Goal: Use online tool/utility: Utilize a website feature to perform a specific function

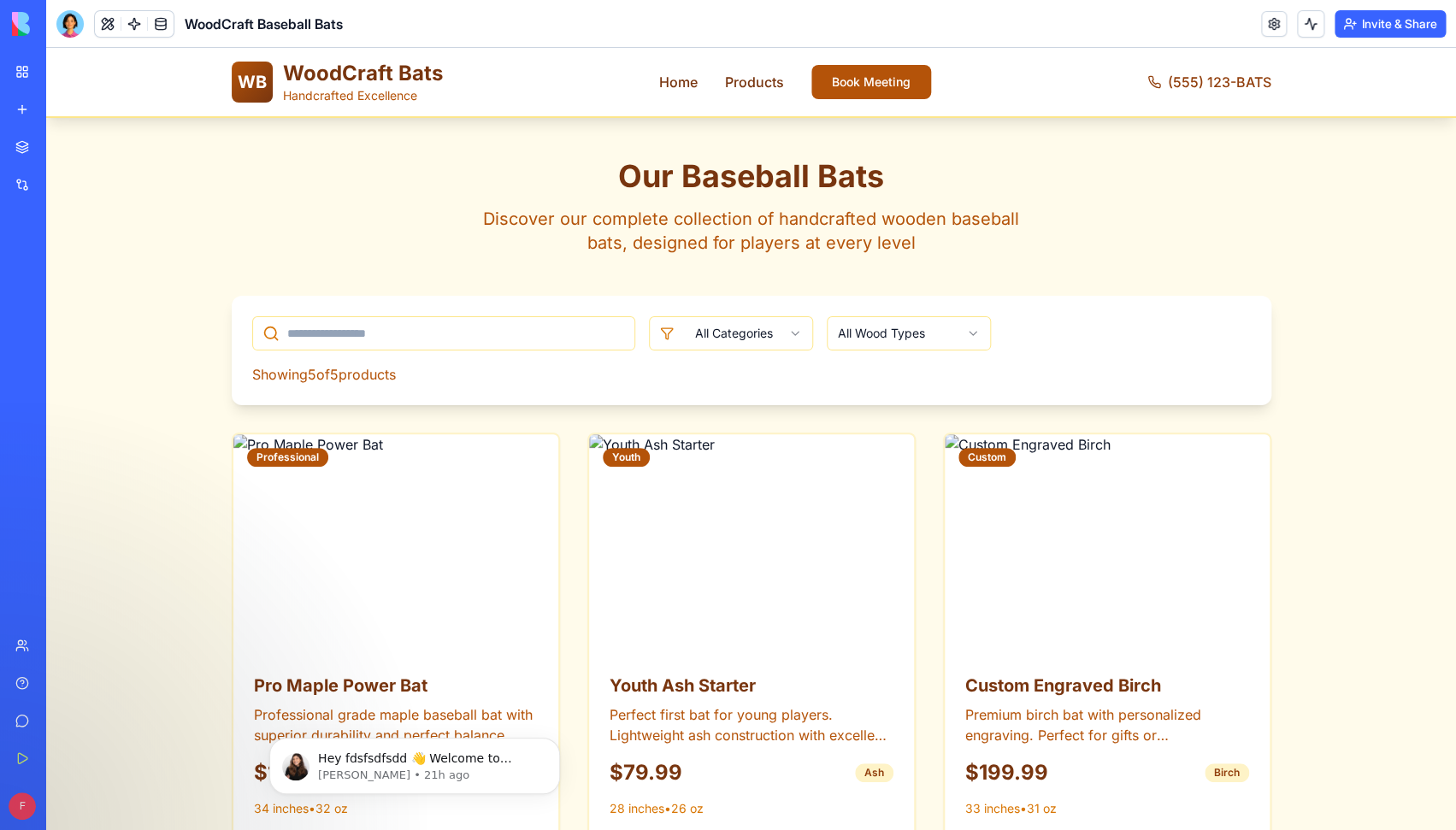
click at [118, 120] on div "Our Baseball Bats Discover our complete collection of handcrafted wooden baseba…" at bounding box center [751, 763] width 1410 height 1292
click at [63, 141] on div "Marketplace" at bounding box center [53, 147] width 23 height 17
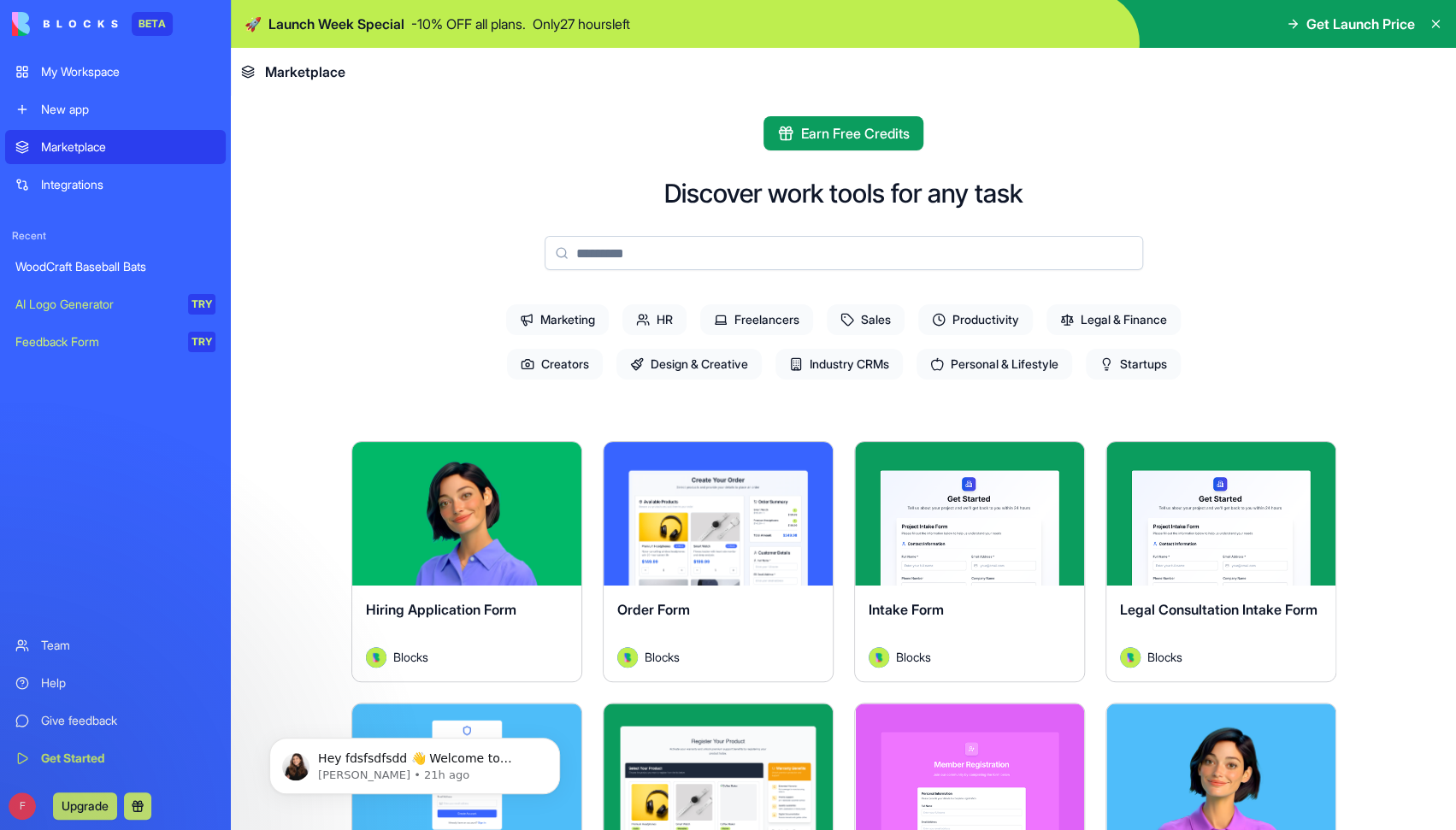
click at [697, 361] on span "Design & Creative" at bounding box center [689, 364] width 145 height 31
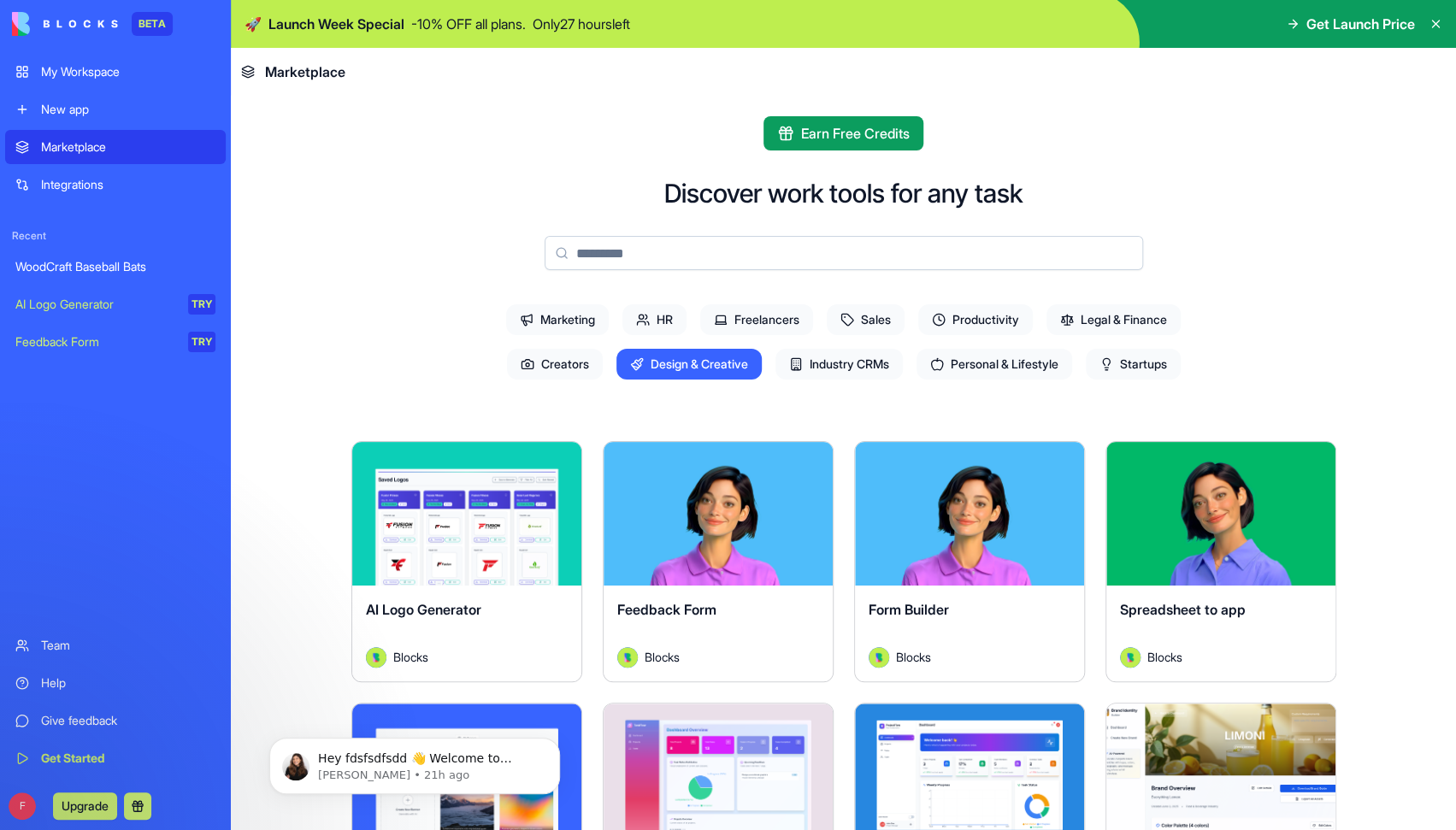
click at [564, 365] on span "Creators" at bounding box center [555, 364] width 96 height 31
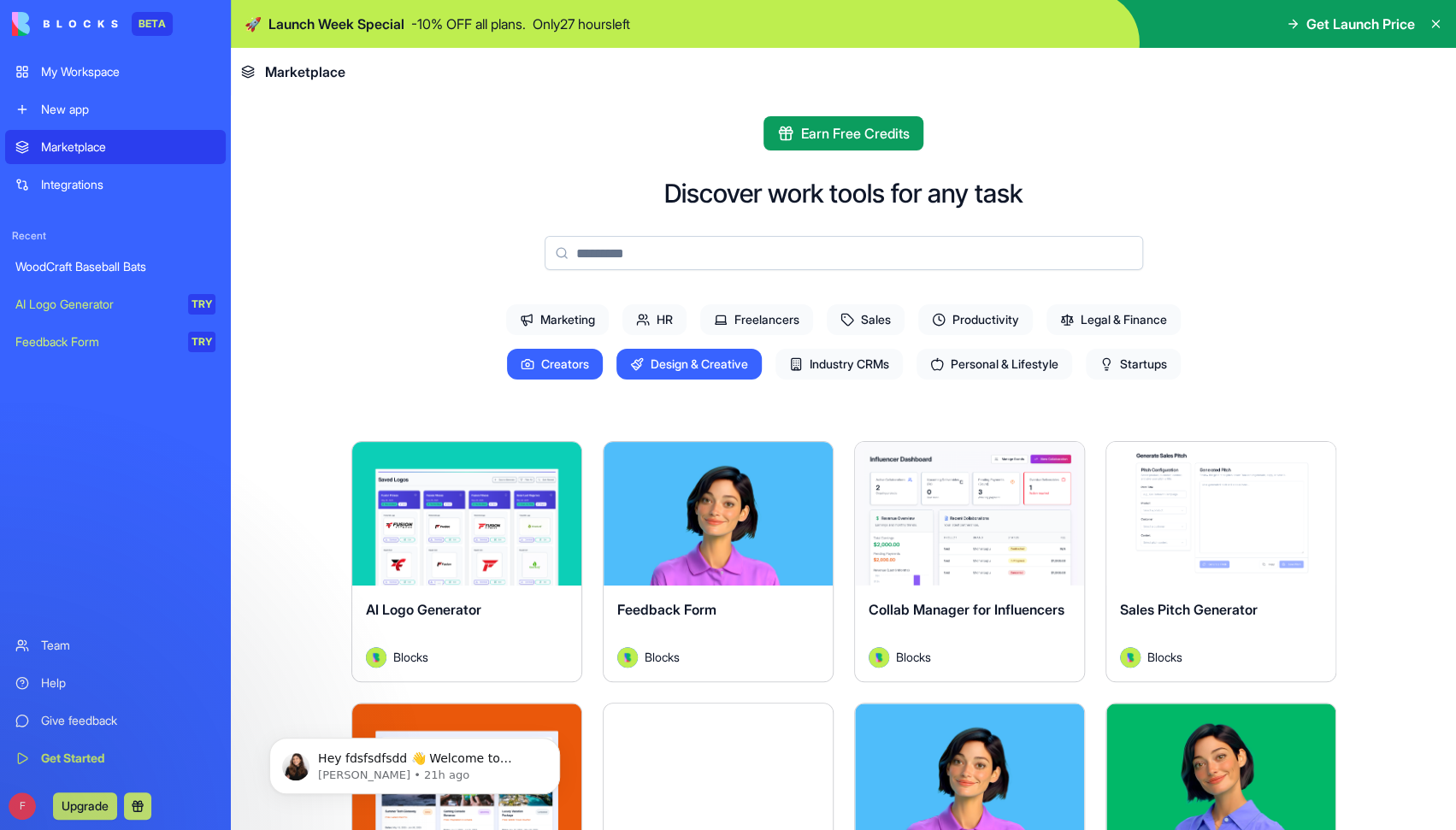
click at [728, 369] on span "Design & Creative" at bounding box center [689, 364] width 145 height 31
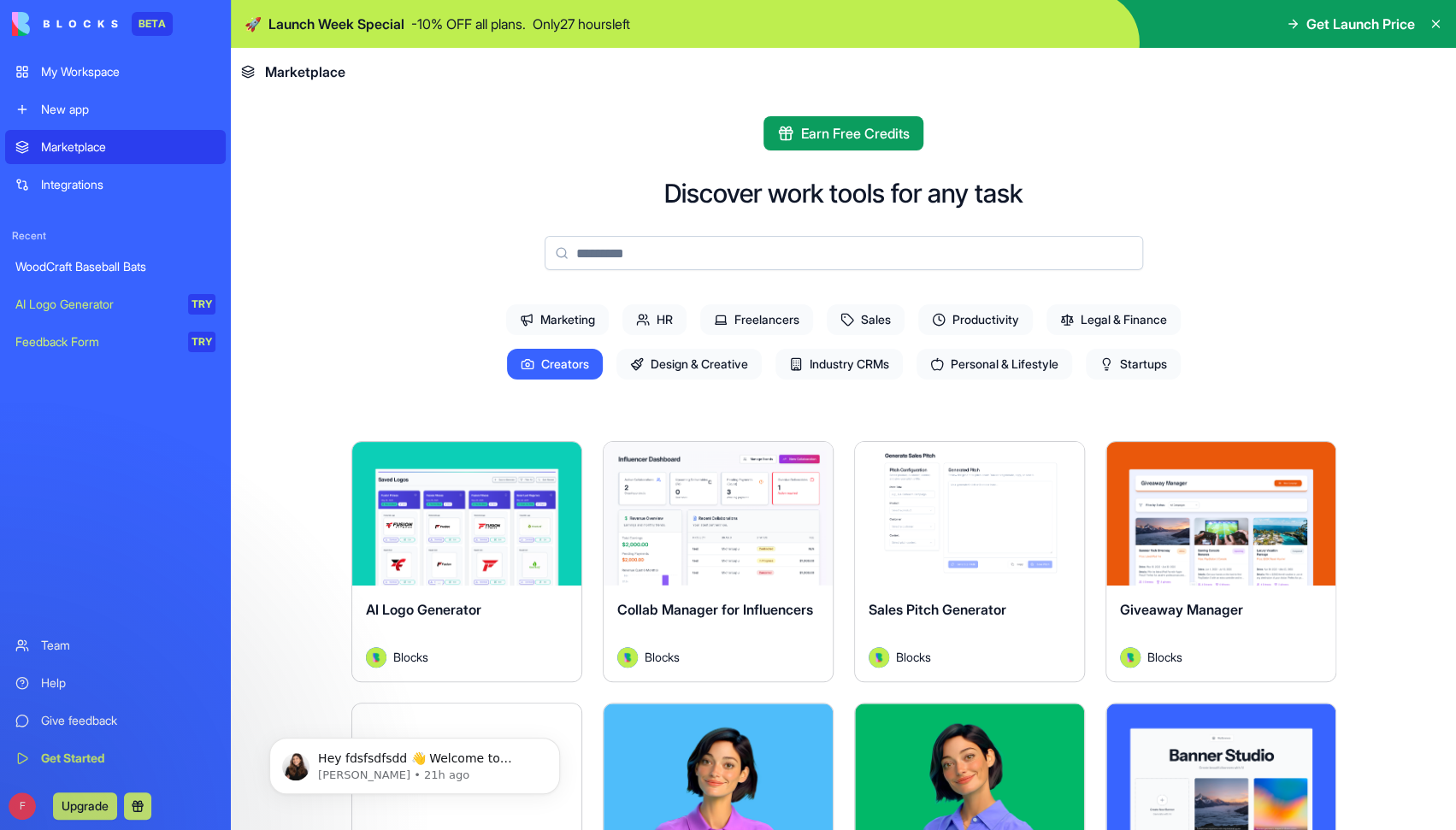
click at [573, 375] on span "Creators" at bounding box center [555, 364] width 96 height 31
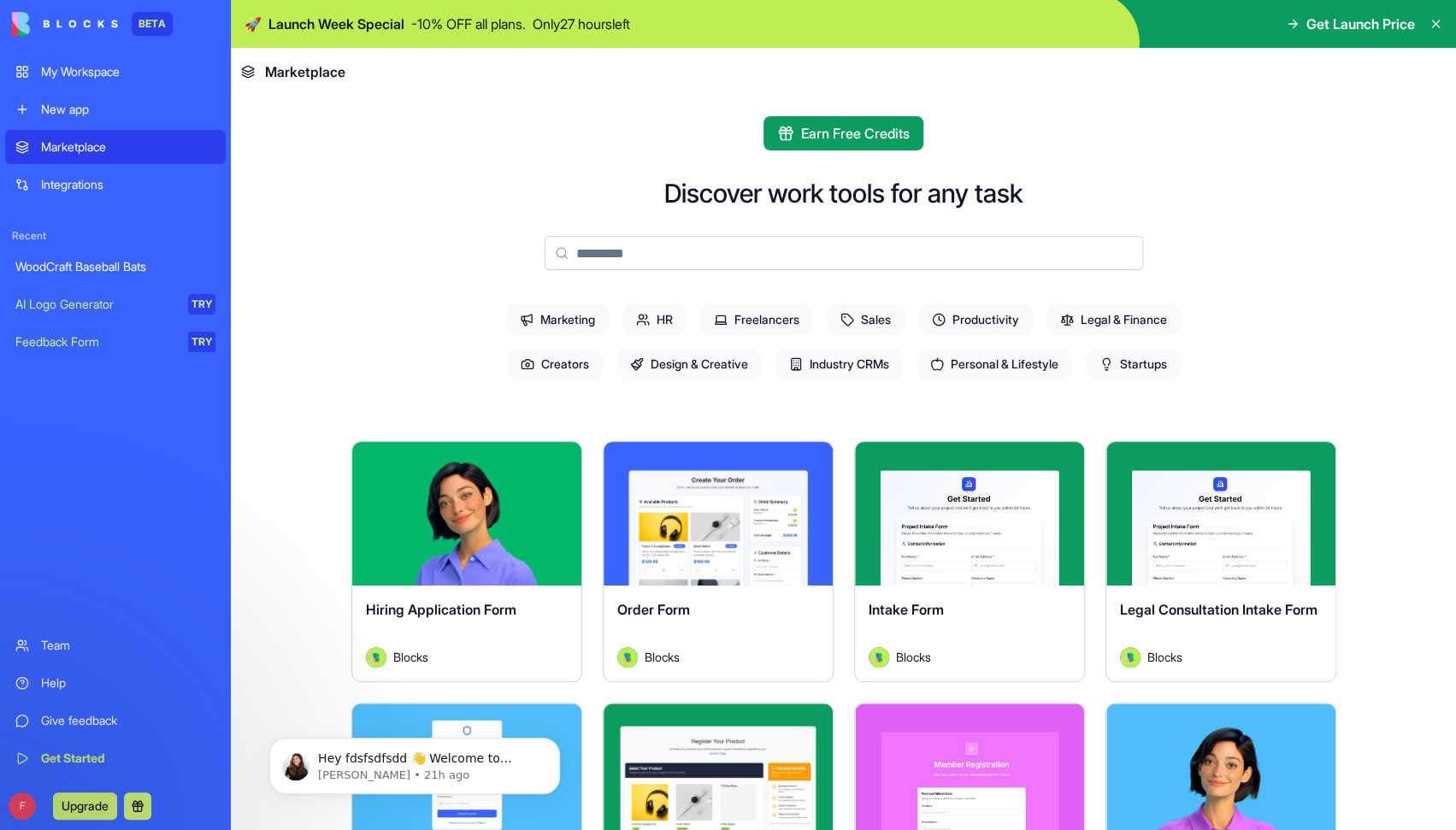
click at [671, 324] on span "HR" at bounding box center [654, 319] width 64 height 31
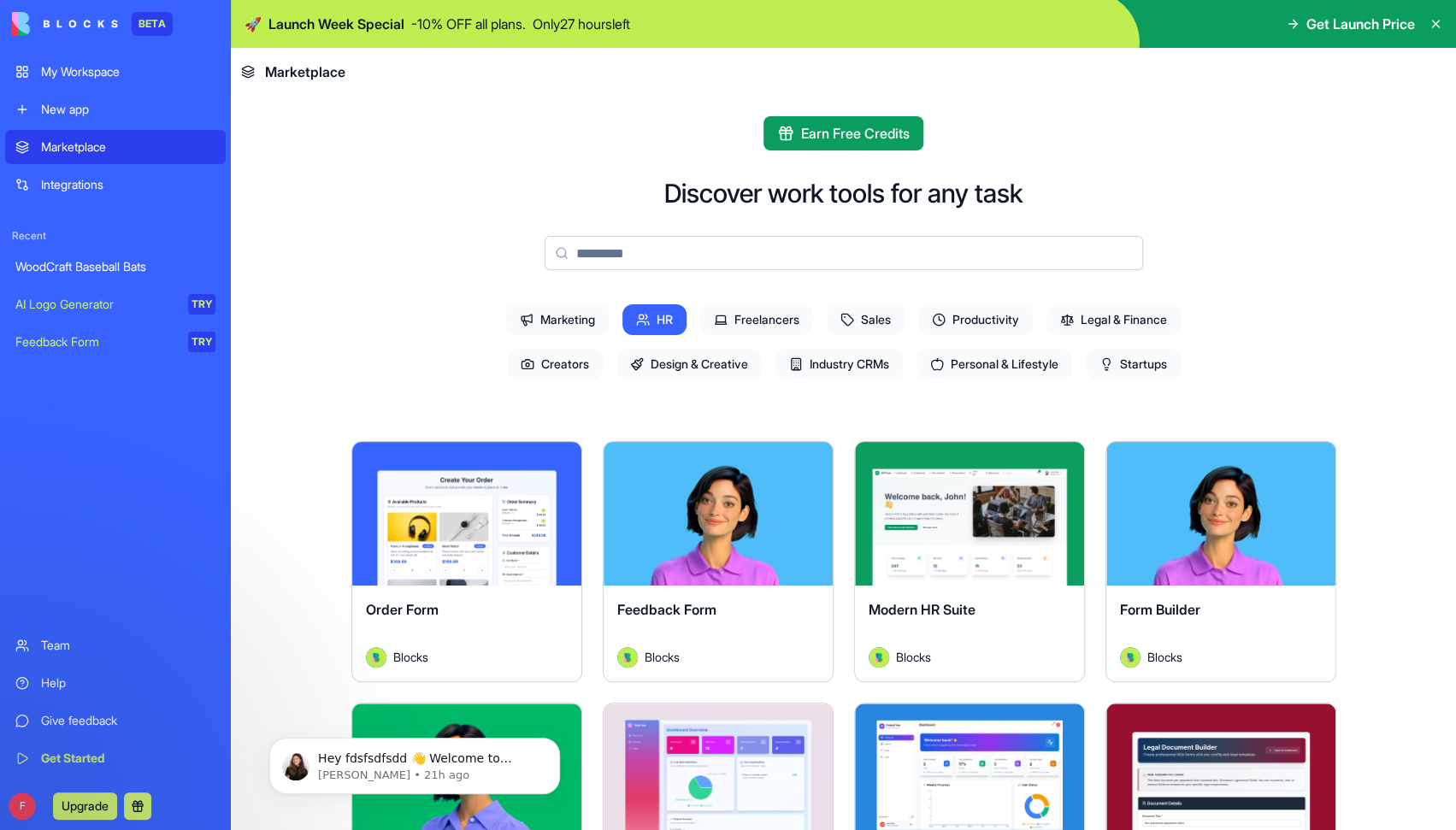
click at [670, 316] on span "HR" at bounding box center [654, 319] width 64 height 31
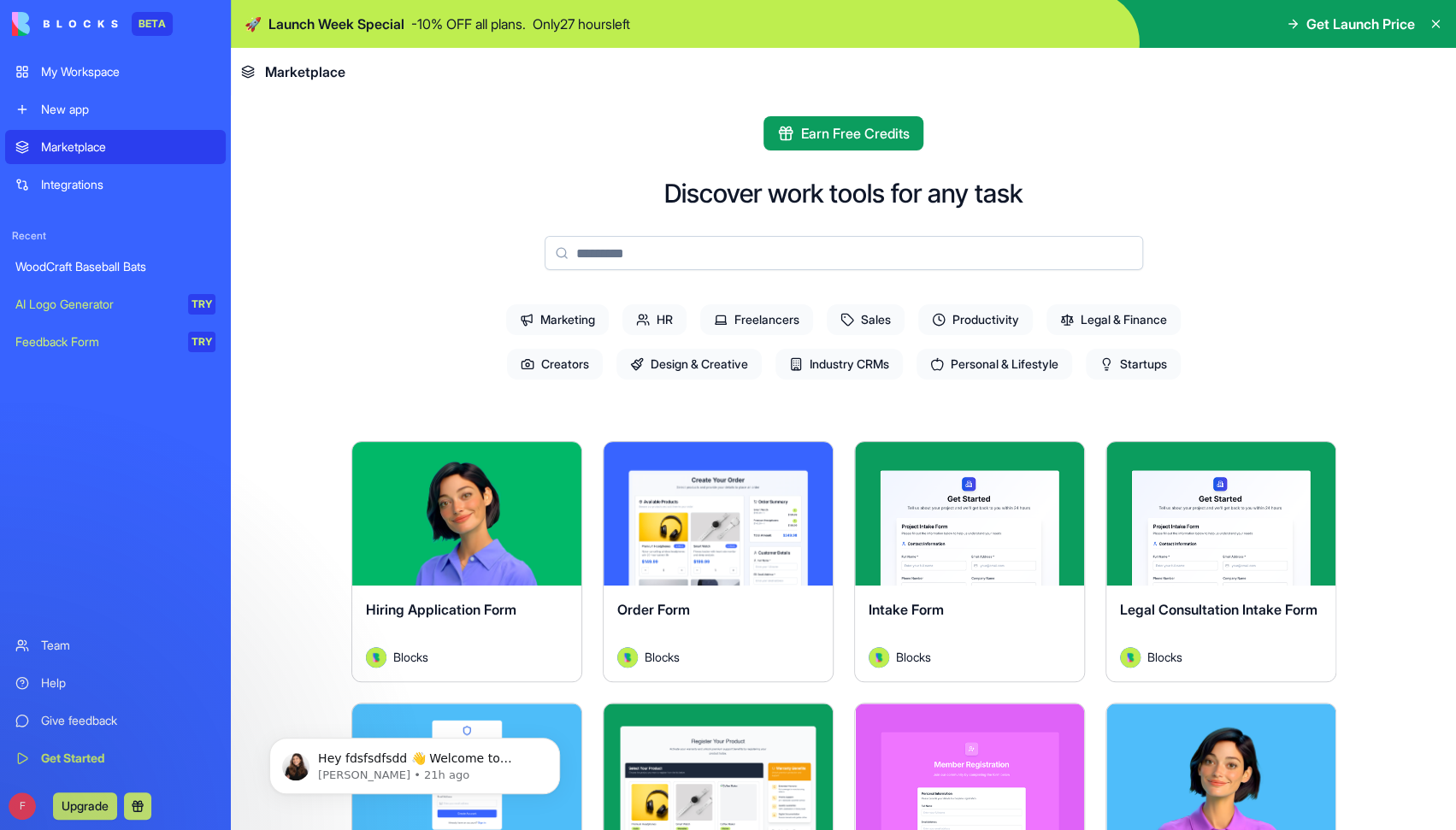
click at [792, 329] on span "Freelancers" at bounding box center [757, 319] width 113 height 31
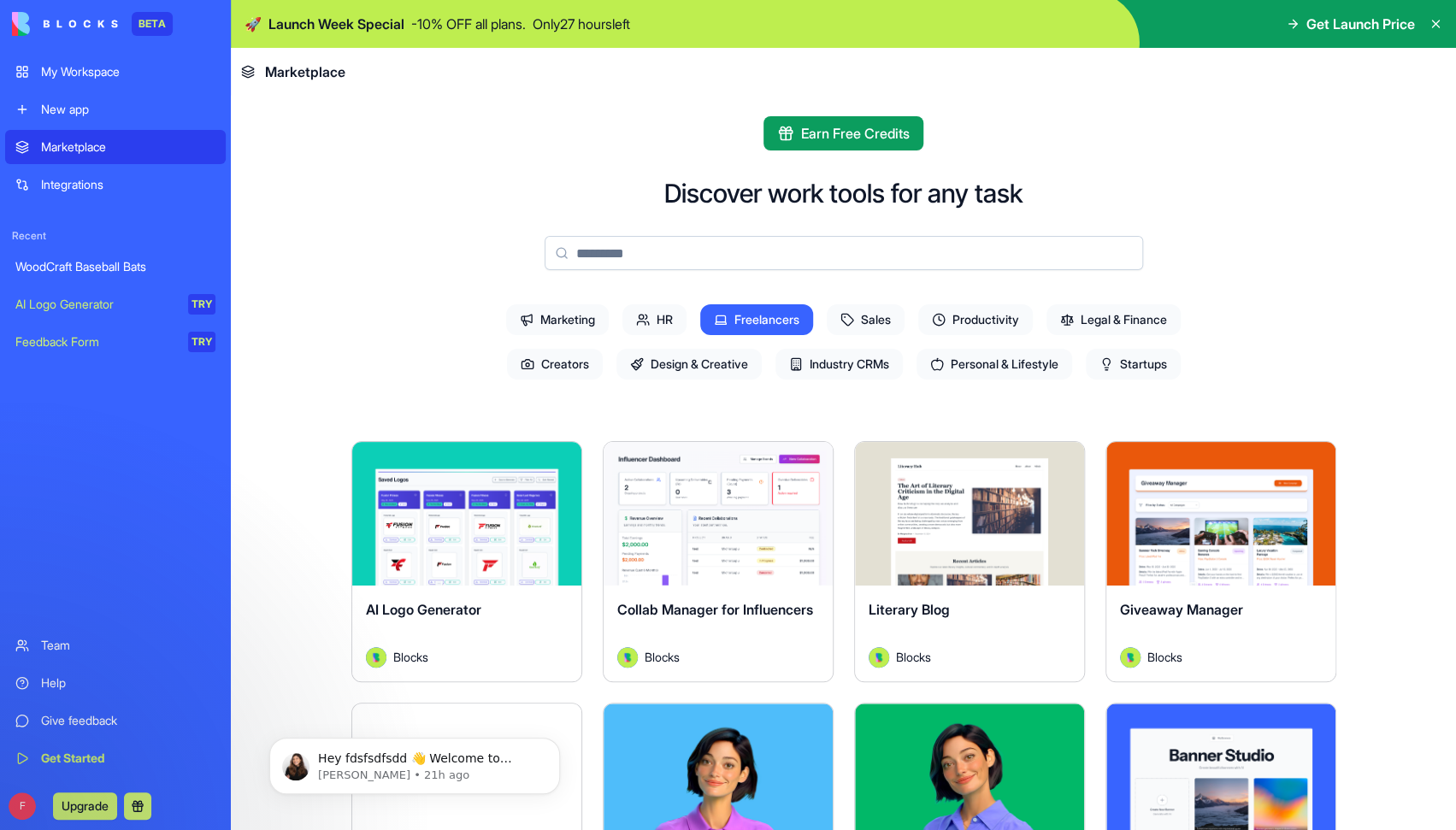
click at [988, 359] on span "Personal & Lifestyle" at bounding box center [994, 364] width 155 height 31
click at [773, 312] on span "Freelancers" at bounding box center [757, 319] width 113 height 31
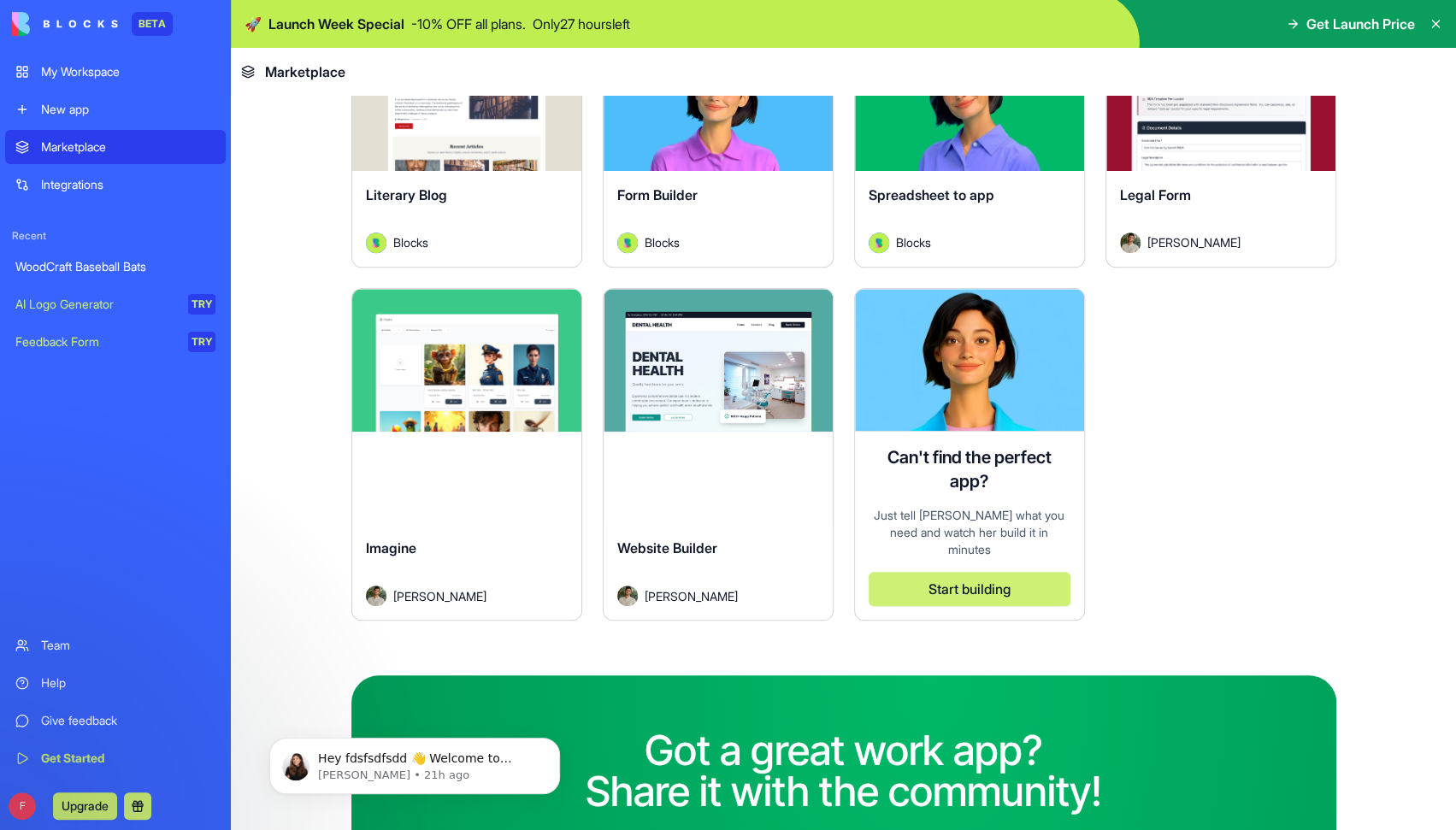
scroll to position [416, 0]
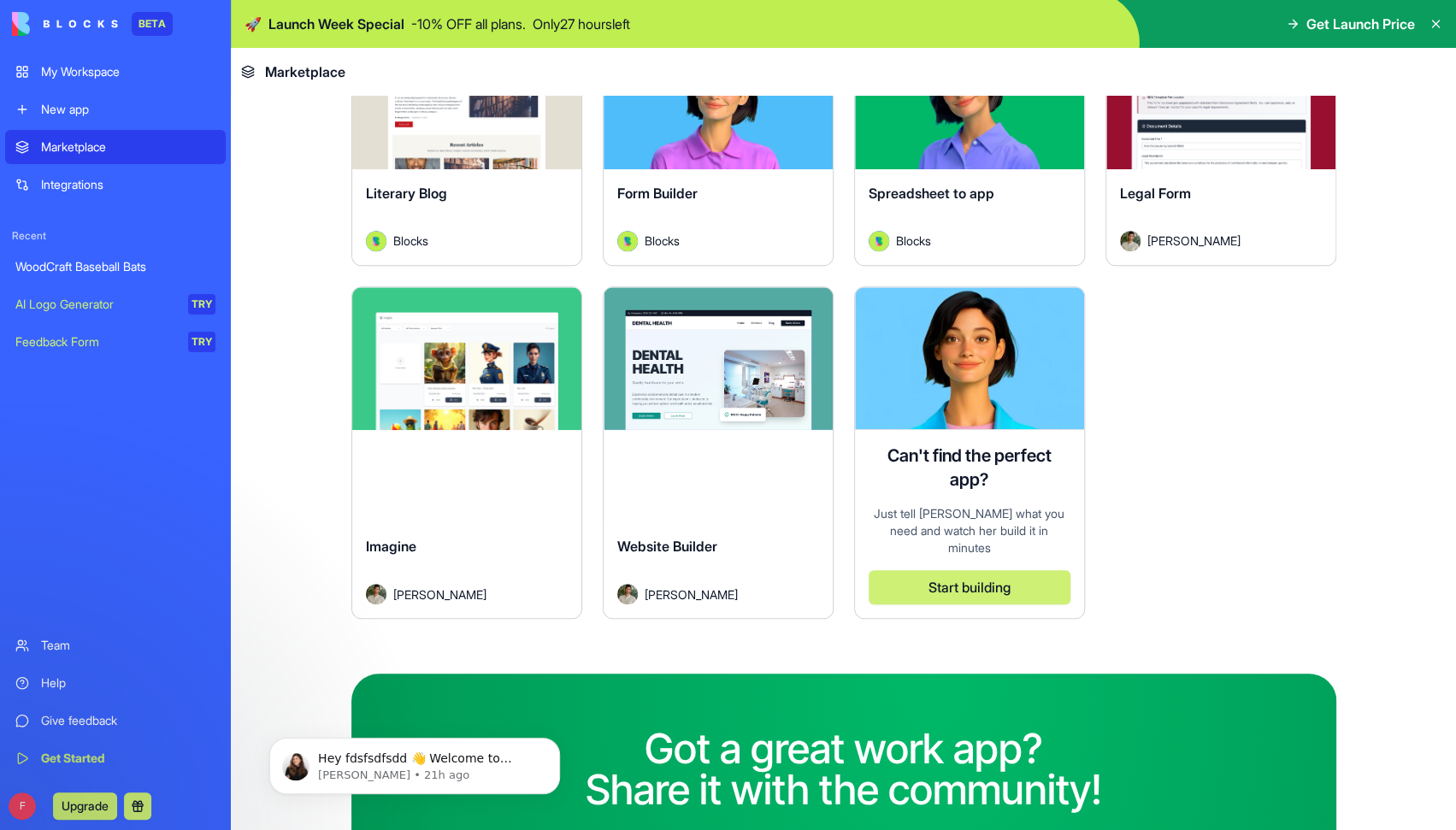
click at [502, 341] on div "Explore" at bounding box center [466, 359] width 229 height 144
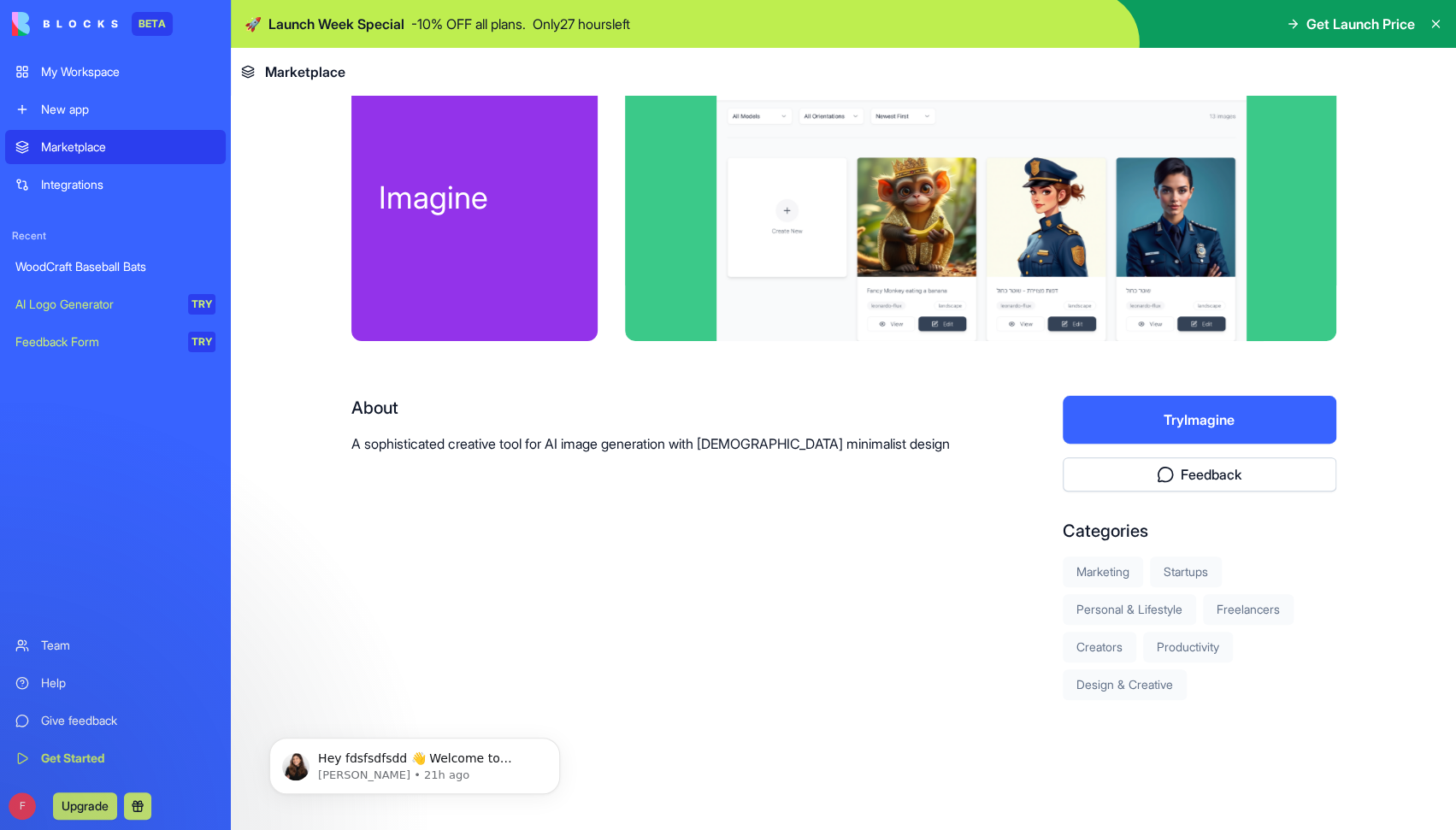
scroll to position [49, 0]
click at [1187, 418] on button "Try Imagine" at bounding box center [1199, 420] width 274 height 48
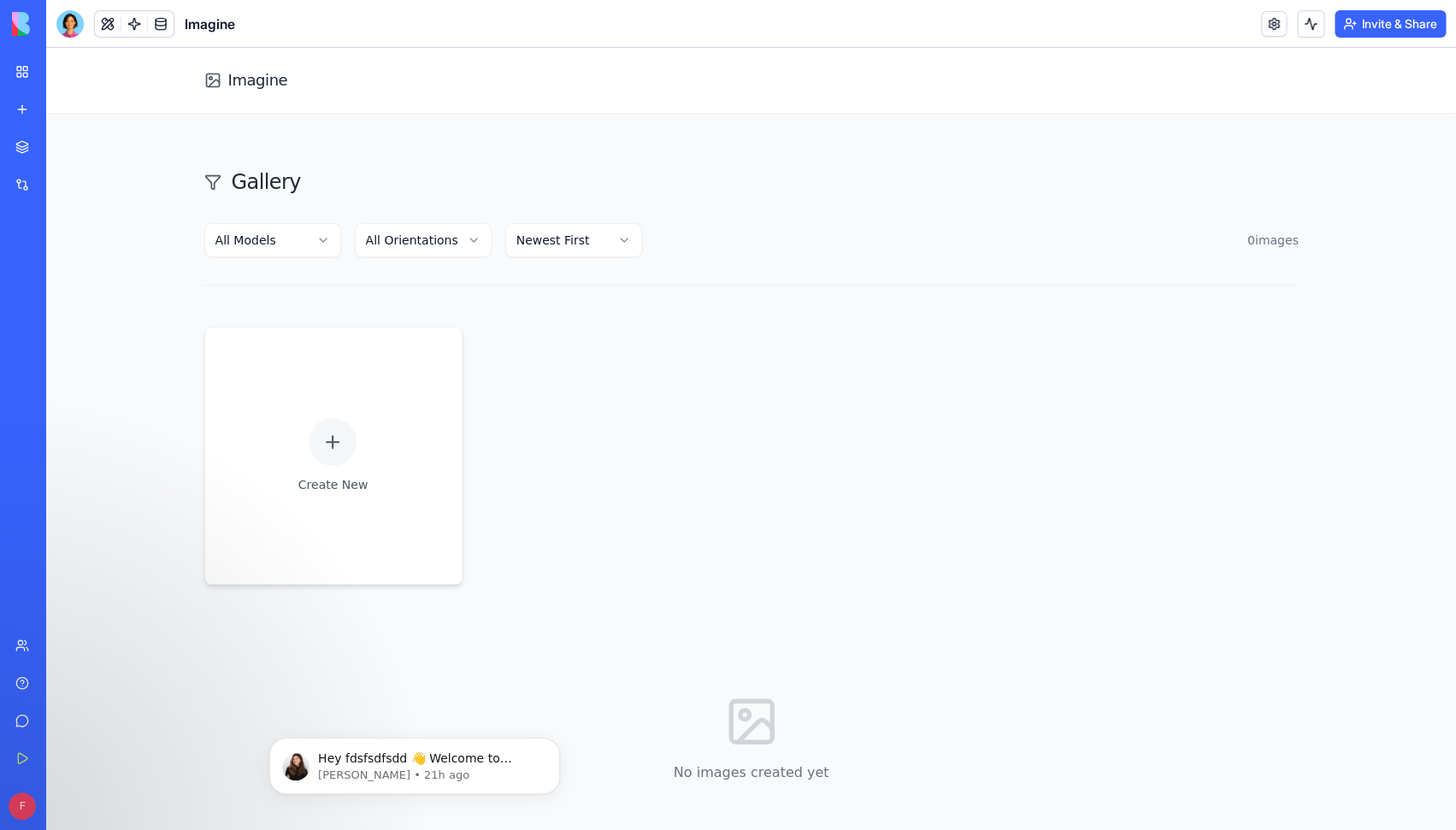
click at [312, 242] on html "Imagine Gallery All Models All Orientations Newest First 0 image s Create New N…" at bounding box center [751, 477] width 1410 height 858
click at [453, 244] on html "Imagine Gallery All Models All Orientations Newest First 0 image s Create New N…" at bounding box center [751, 477] width 1410 height 858
click at [544, 245] on html "Imagine Gallery All Models All Orientations Newest First 0 image s Create New N…" at bounding box center [751, 477] width 1410 height 858
click at [544, 243] on html "Imagine Gallery All Models All Orientations Newest First 0 image s Create New N…" at bounding box center [751, 477] width 1410 height 858
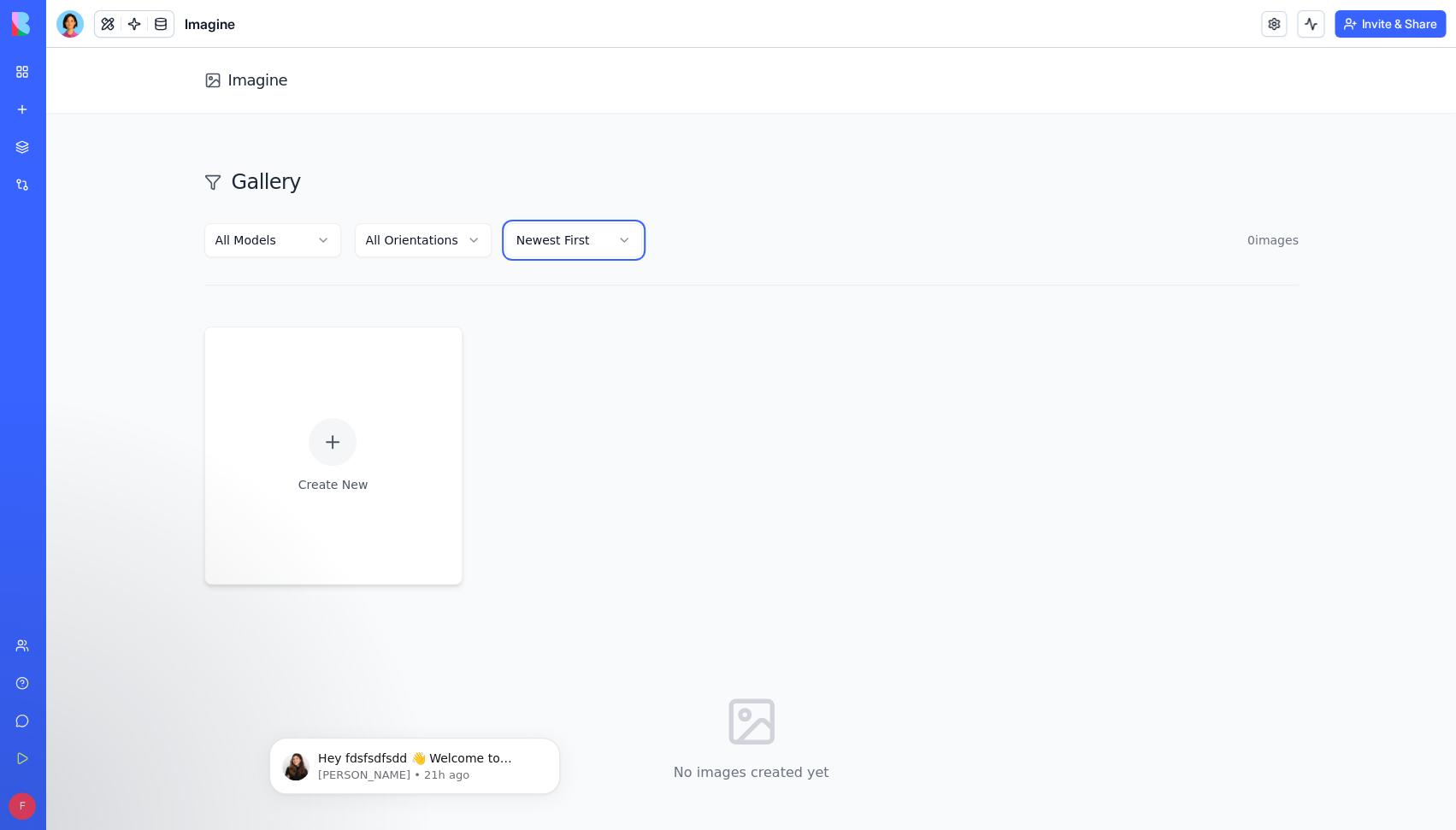
click at [544, 243] on html "Imagine Gallery All Models All Orientations Newest First 0 image s Create New N…" at bounding box center [751, 477] width 1410 height 858
click at [317, 241] on html "Imagine Gallery All Models All Orientations Newest First 0 image s Create New N…" at bounding box center [751, 477] width 1410 height 858
click at [474, 396] on html "Imagine Gallery All Models All Orientations Newest First 0 image s Create New N…" at bounding box center [751, 477] width 1410 height 858
click at [760, 720] on icon at bounding box center [755, 731] width 34 height 23
click at [321, 448] on div at bounding box center [332, 441] width 48 height 48
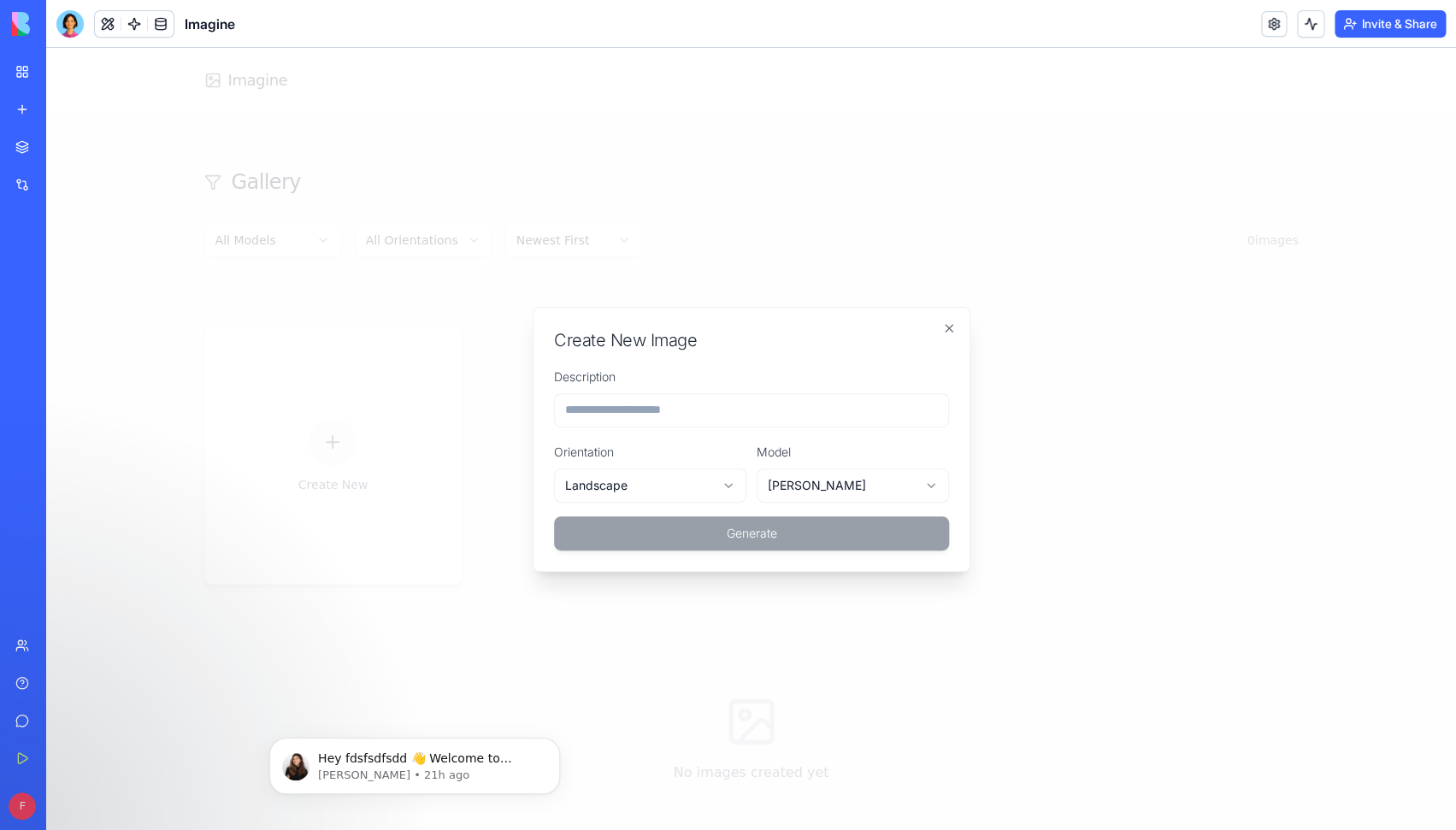
click at [770, 423] on input "Description" at bounding box center [752, 410] width 395 height 34
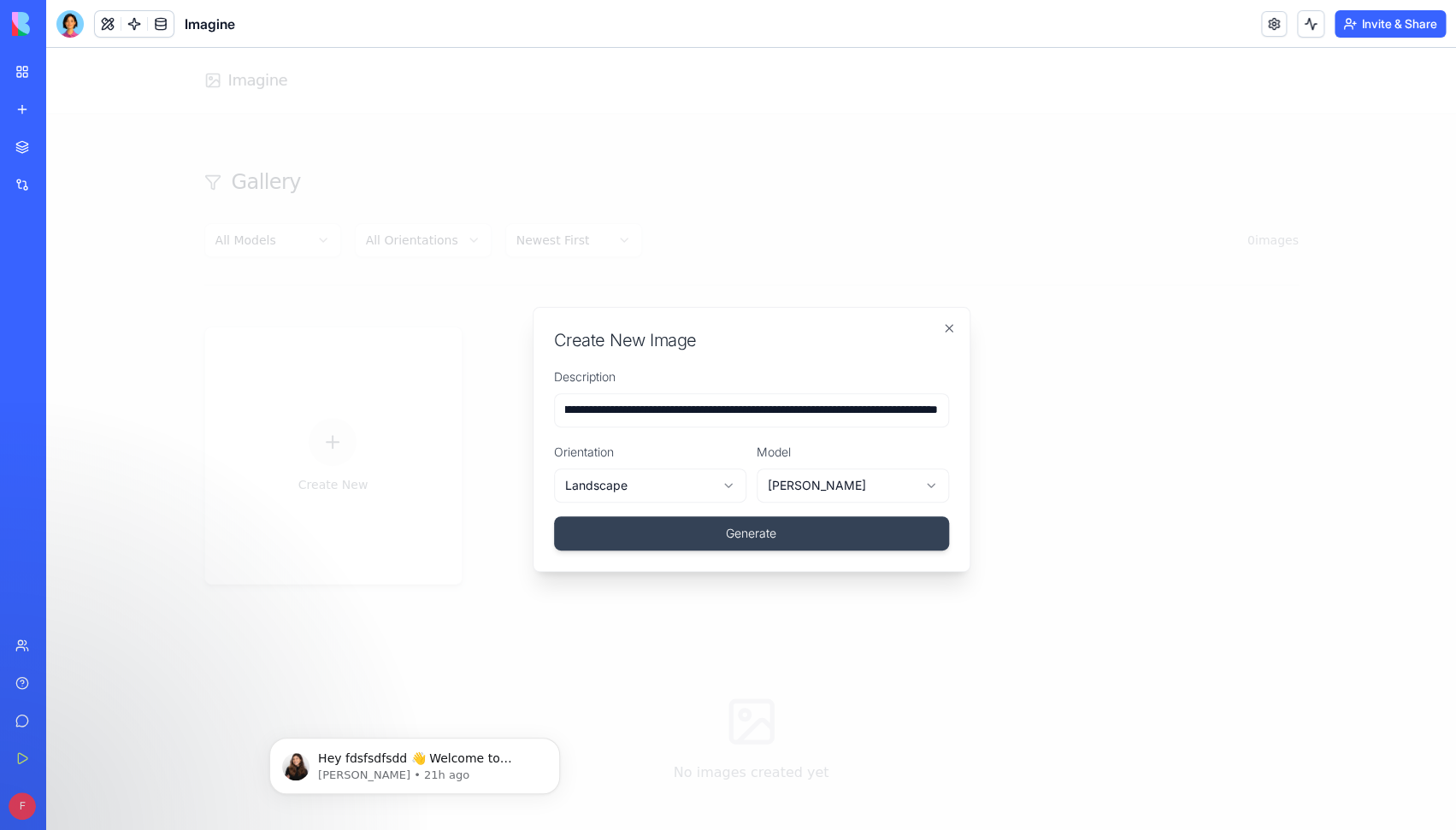
scroll to position [0, 2143]
type input "**********"
click at [698, 537] on button "Generate" at bounding box center [752, 534] width 395 height 34
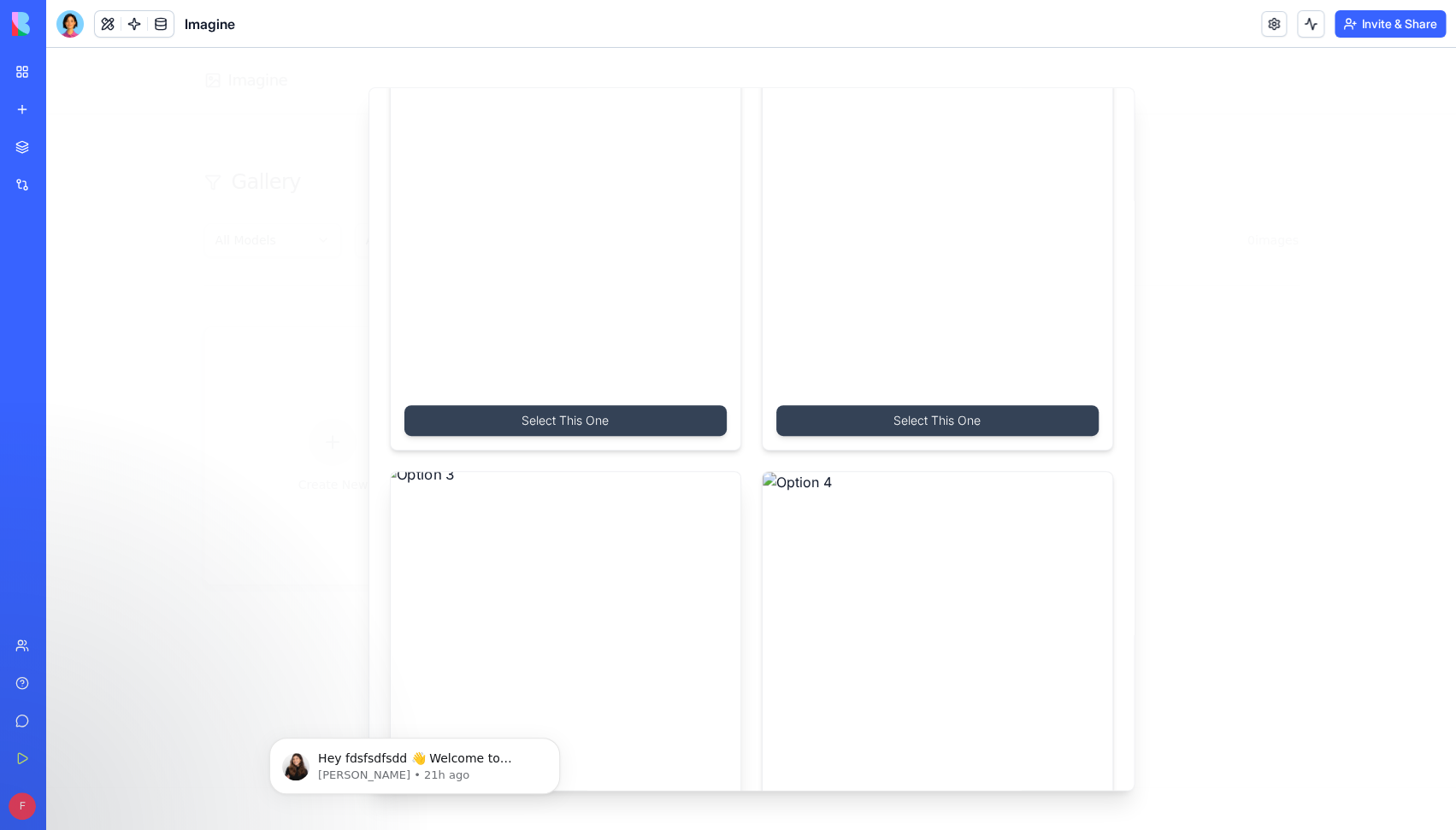
scroll to position [27, 0]
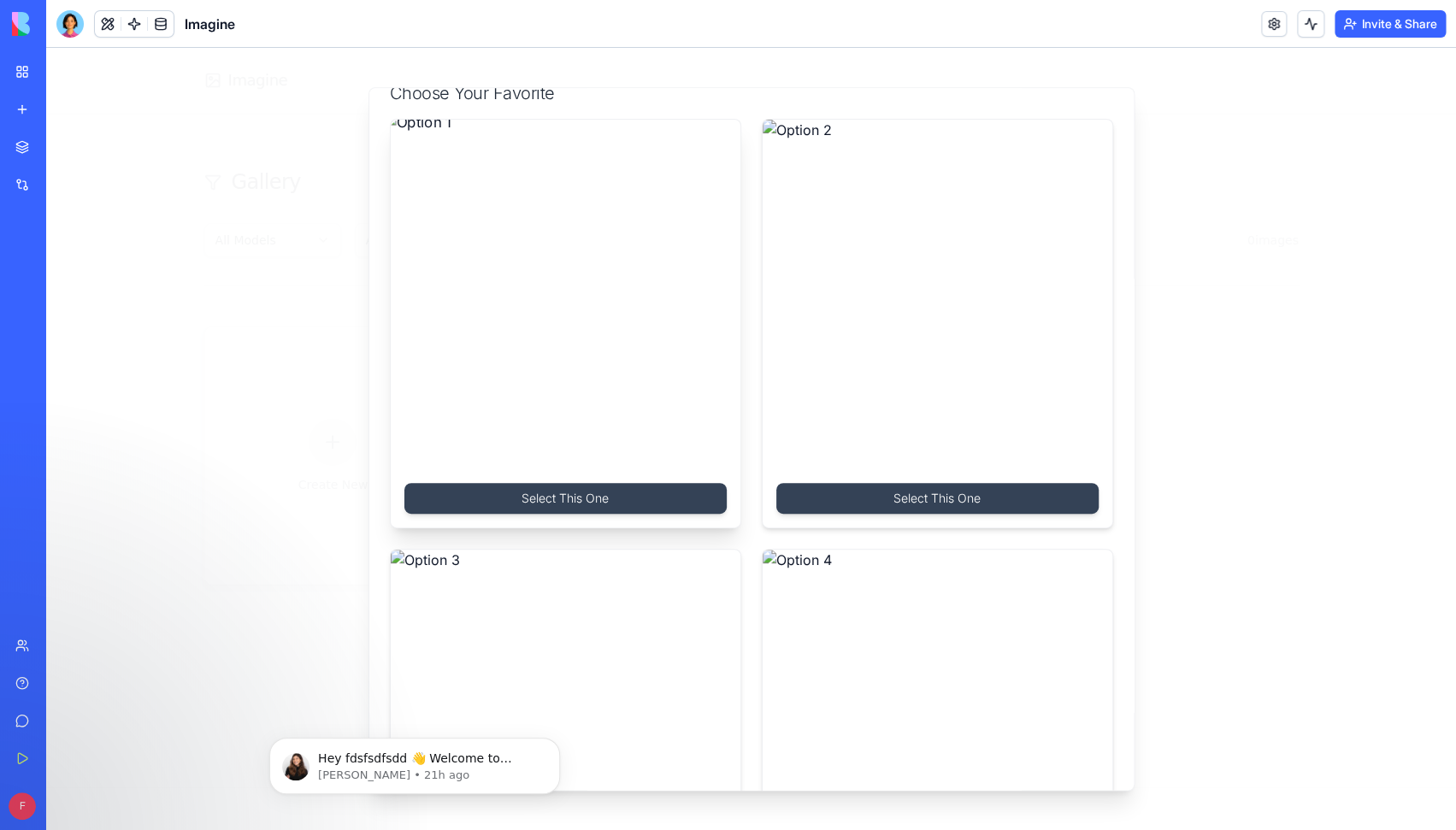
click at [570, 383] on img at bounding box center [565, 295] width 367 height 367
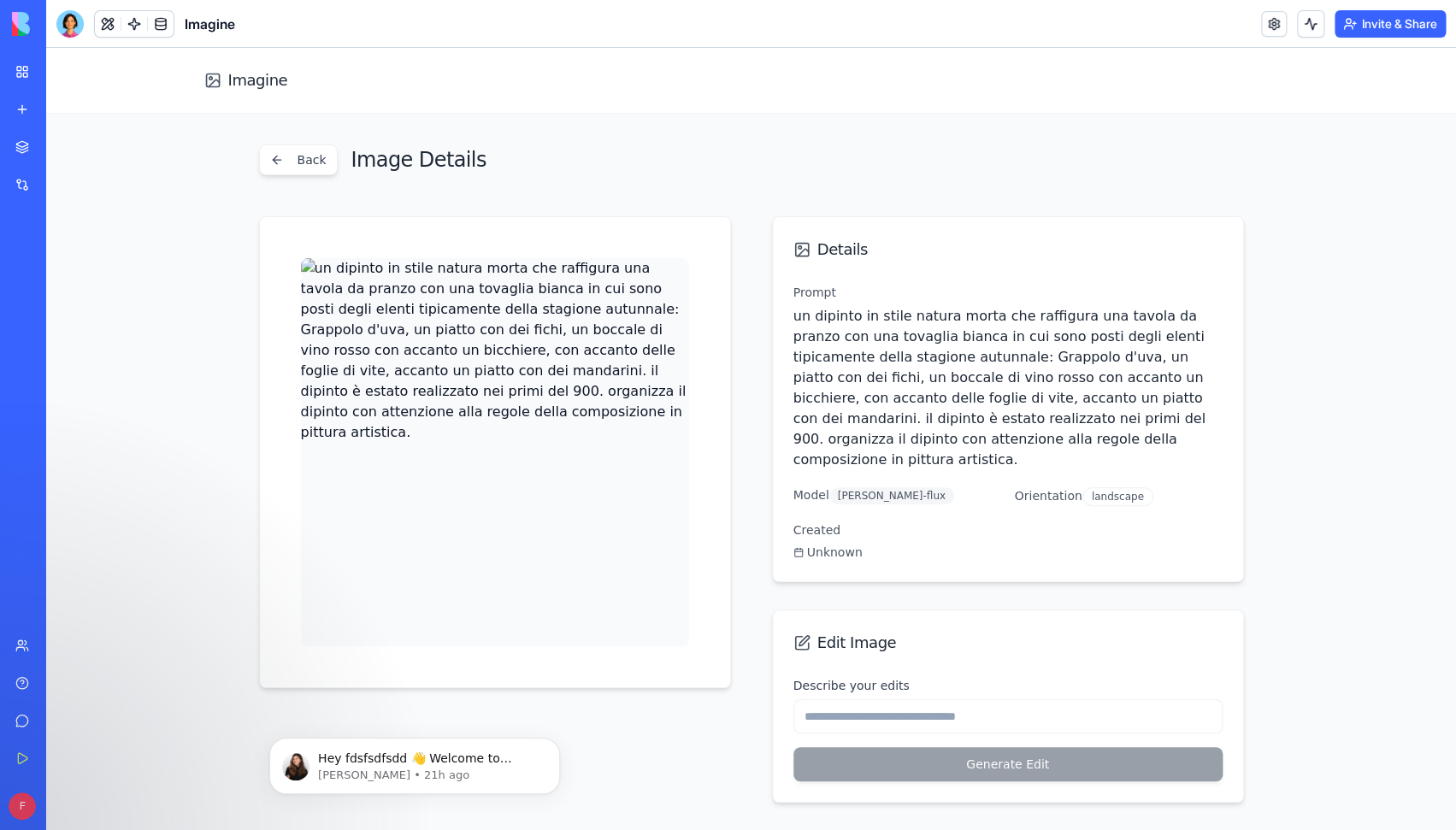
scroll to position [31, 0]
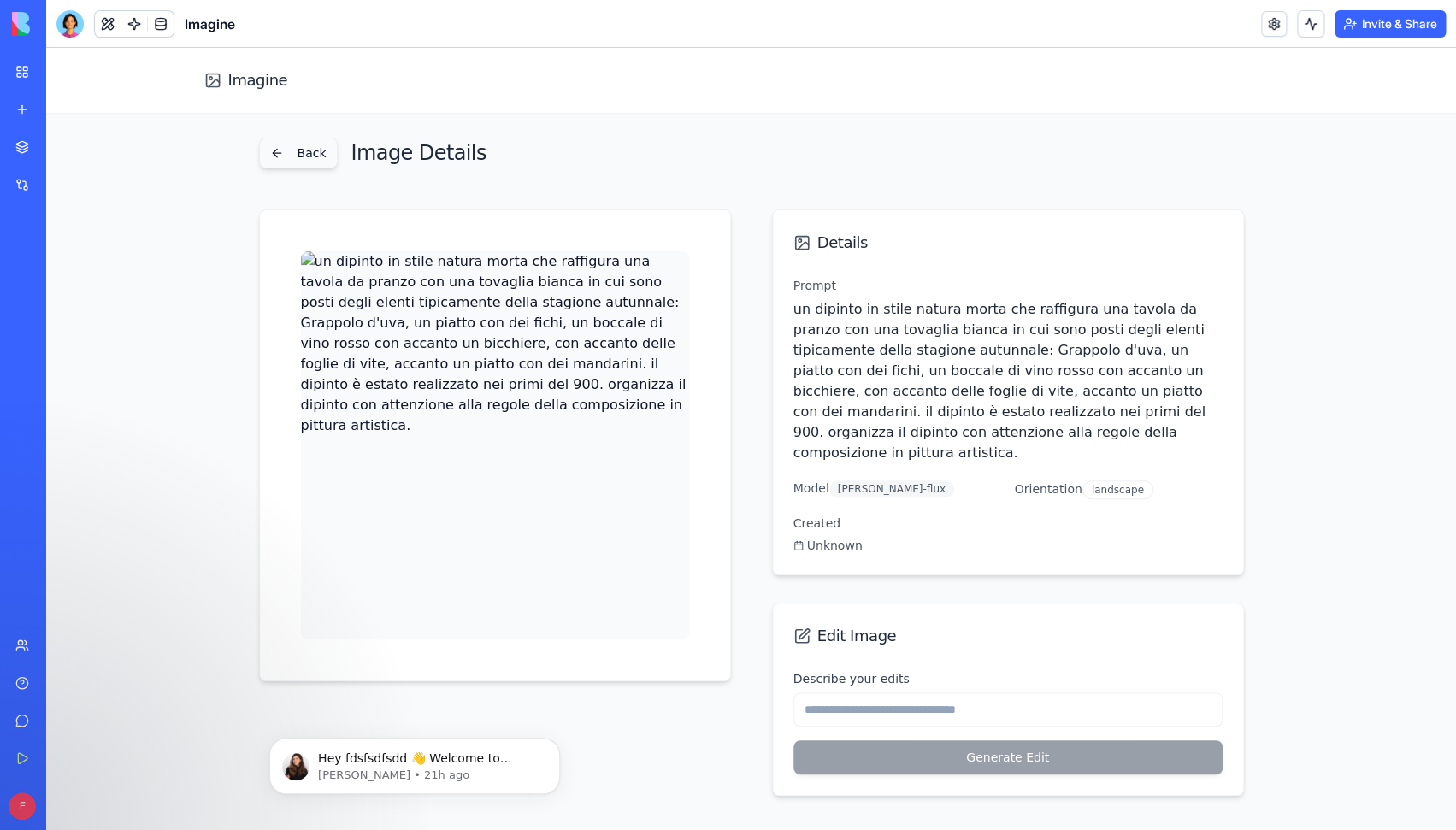
click at [305, 150] on button "Back" at bounding box center [298, 152] width 79 height 31
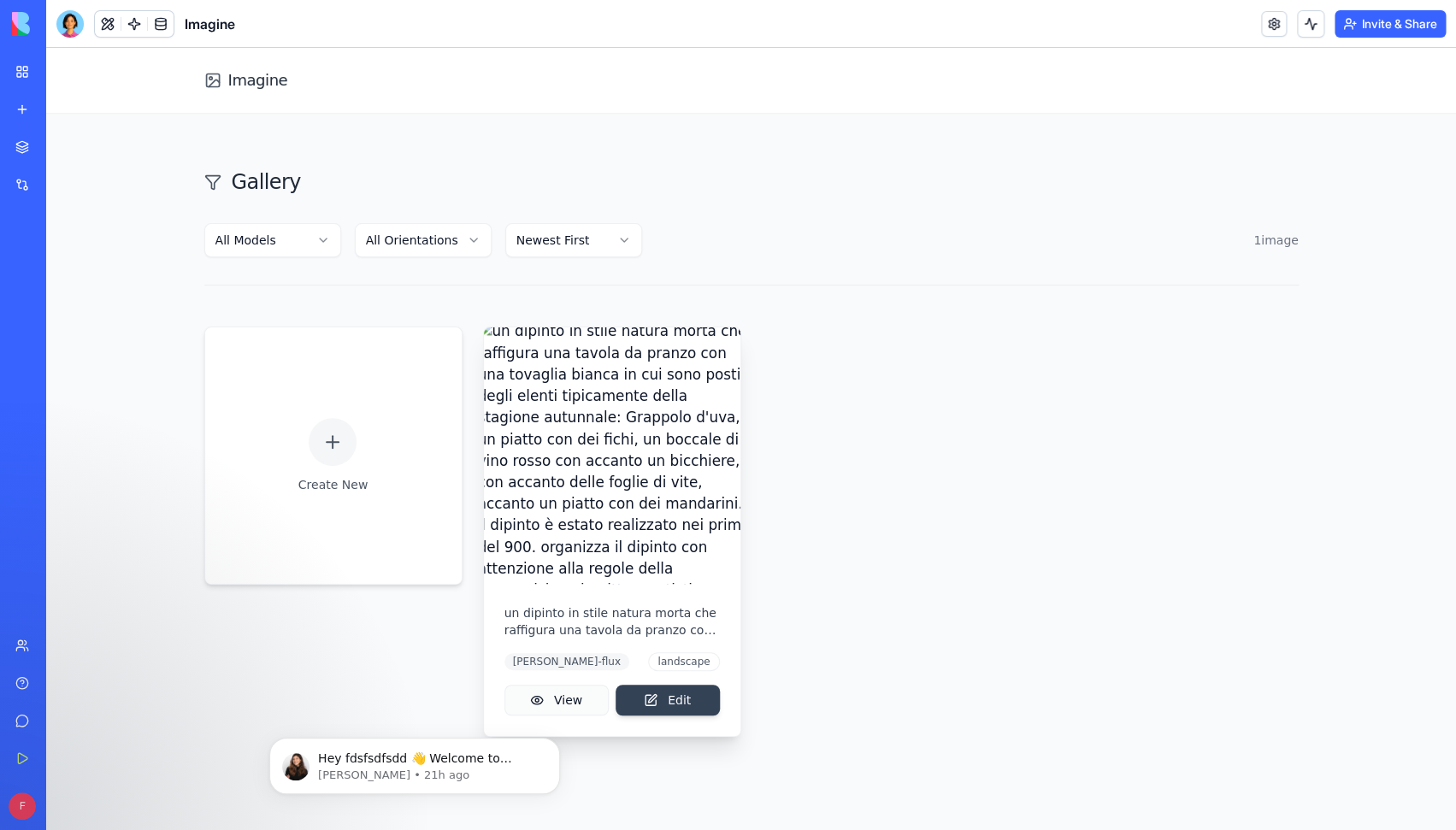
click at [566, 698] on button "View" at bounding box center [556, 700] width 104 height 31
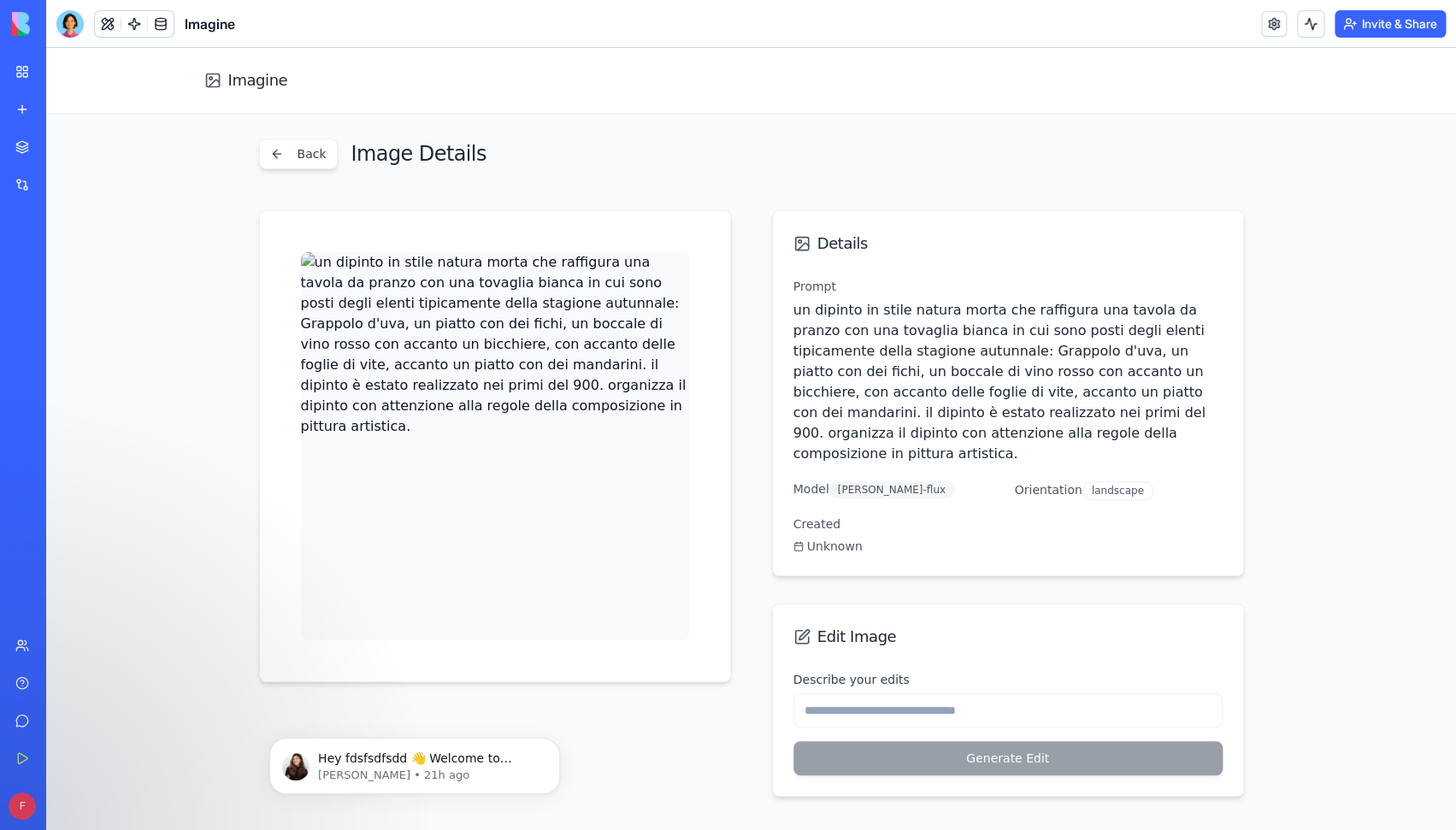
scroll to position [31, 0]
click at [819, 481] on label "Model" at bounding box center [811, 487] width 36 height 14
click at [895, 705] on input "Describe your edits" at bounding box center [1008, 710] width 429 height 34
click at [529, 375] on img at bounding box center [495, 445] width 388 height 388
click at [287, 164] on button "Back" at bounding box center [298, 152] width 79 height 31
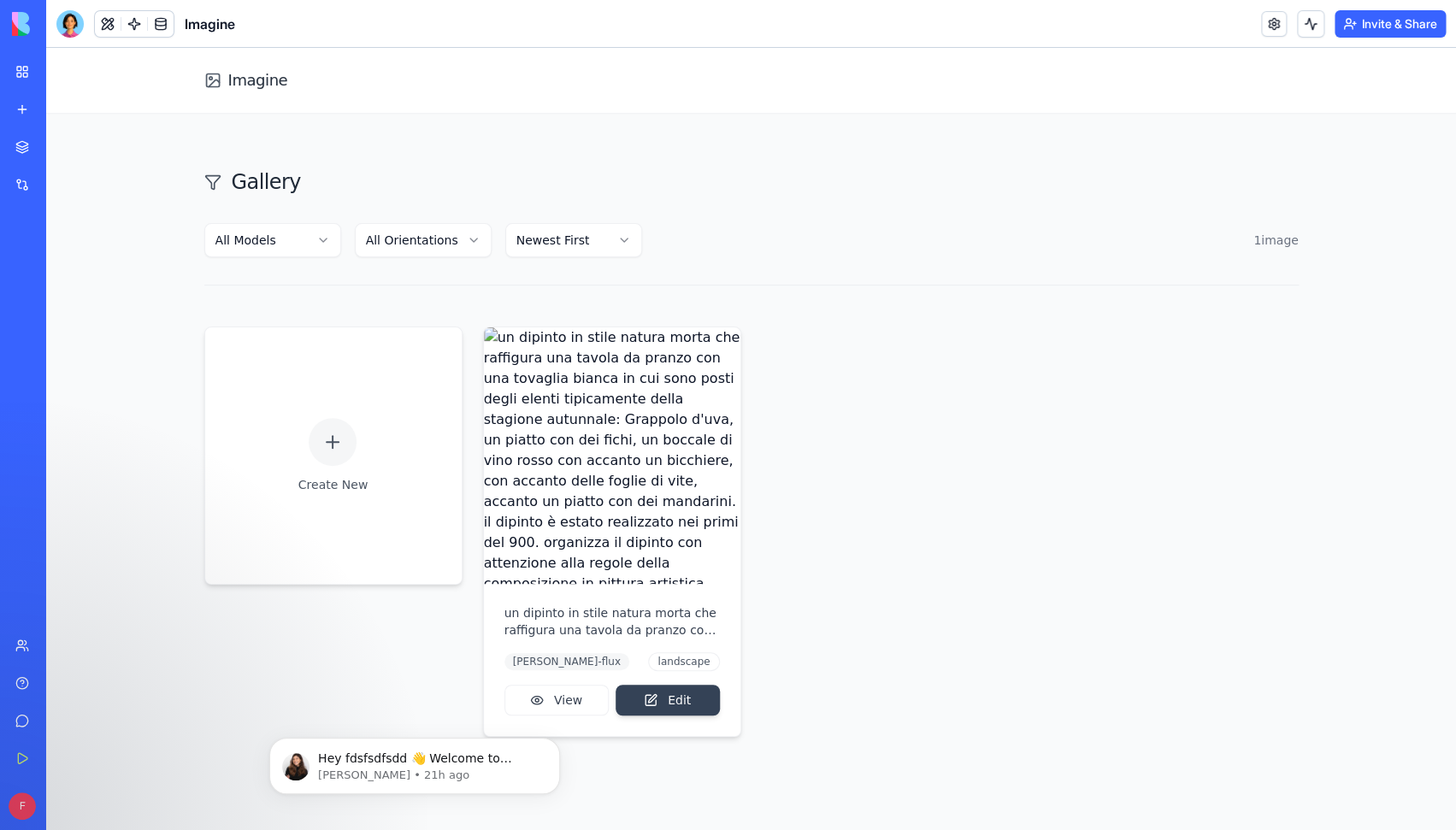
scroll to position [0, 0]
click at [711, 473] on img at bounding box center [612, 456] width 269 height 269
click at [445, 234] on html "Imagine Gallery All Models All Orientations Newest First 1 image Create New un …" at bounding box center [751, 439] width 1410 height 782
click at [335, 451] on html "Imagine Gallery All Models All Orientations Newest First 1 image Create New un …" at bounding box center [751, 439] width 1410 height 782
click at [337, 438] on icon at bounding box center [332, 442] width 21 height 21
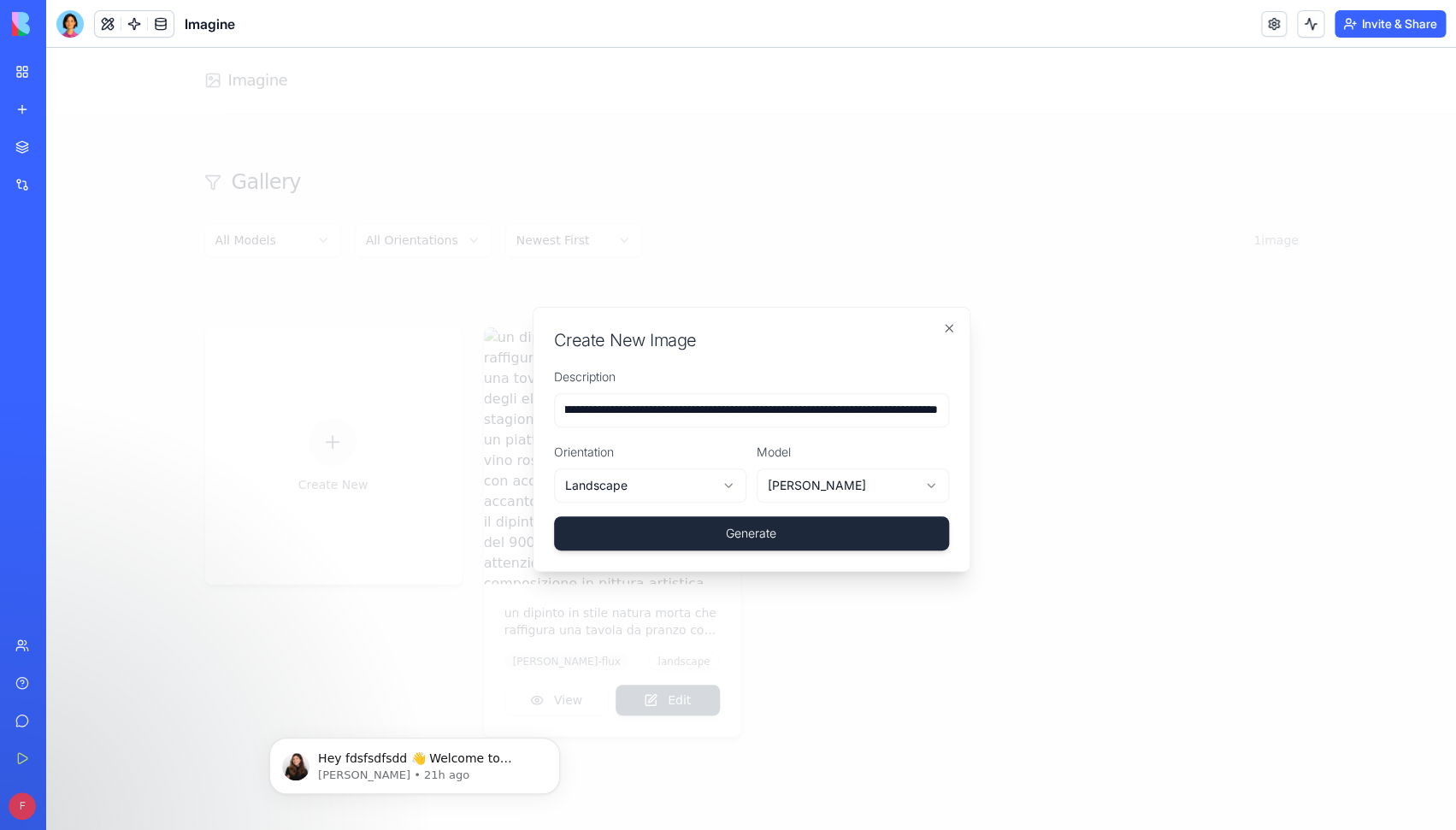
scroll to position [0, 696]
type input "**********"
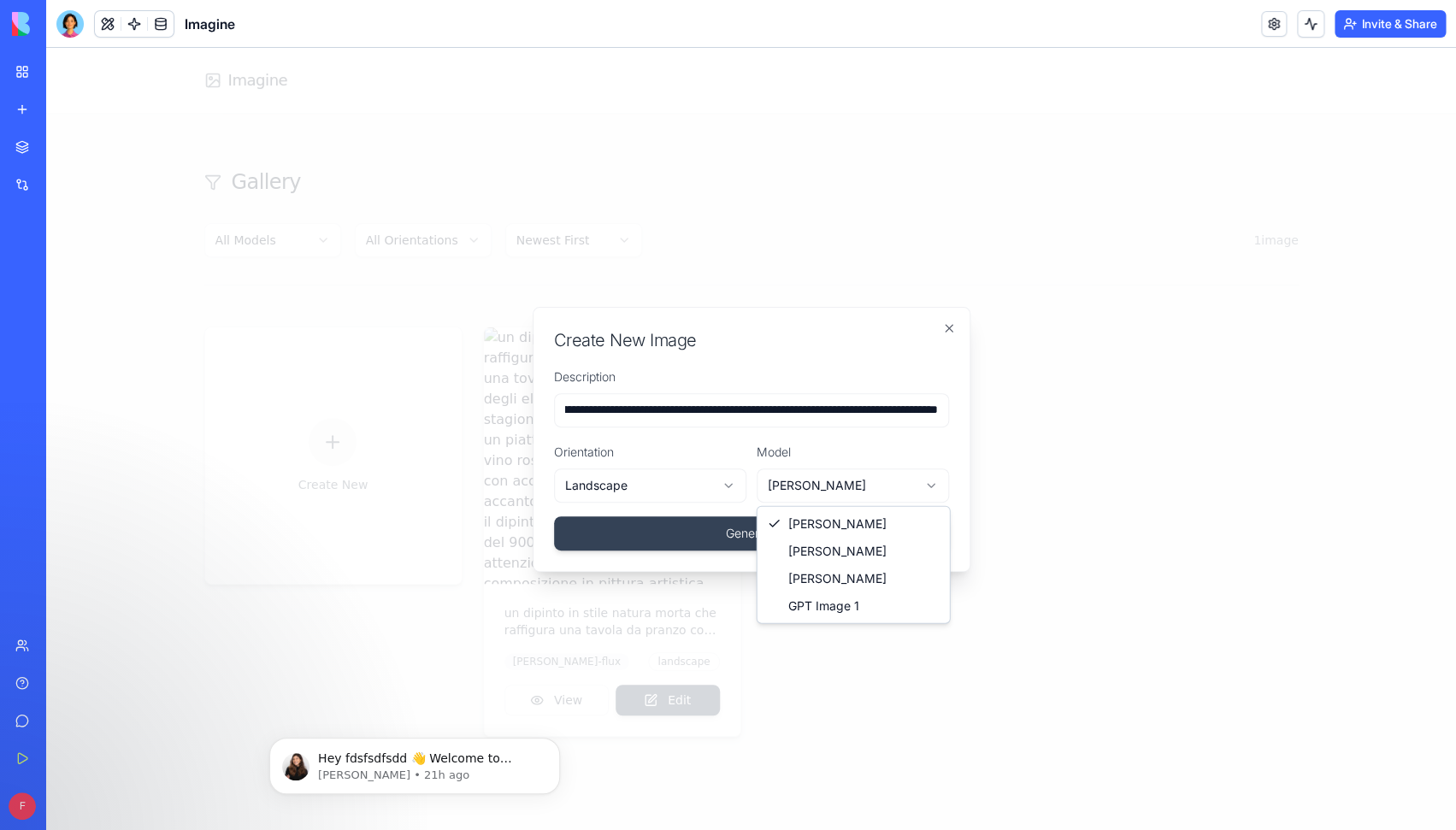
click at [844, 482] on body "**********" at bounding box center [751, 439] width 1410 height 782
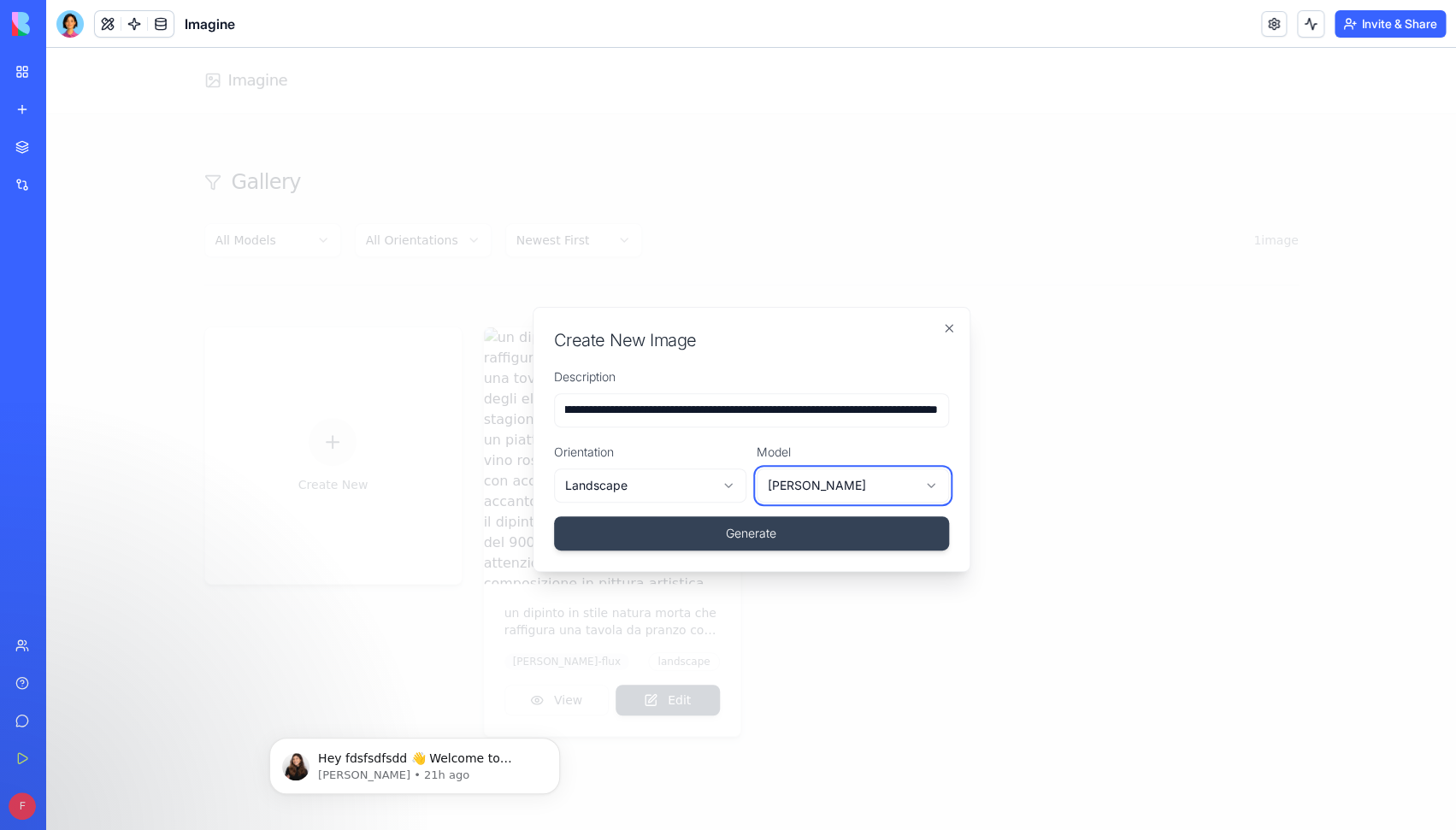
click at [841, 484] on body "**********" at bounding box center [751, 439] width 1410 height 782
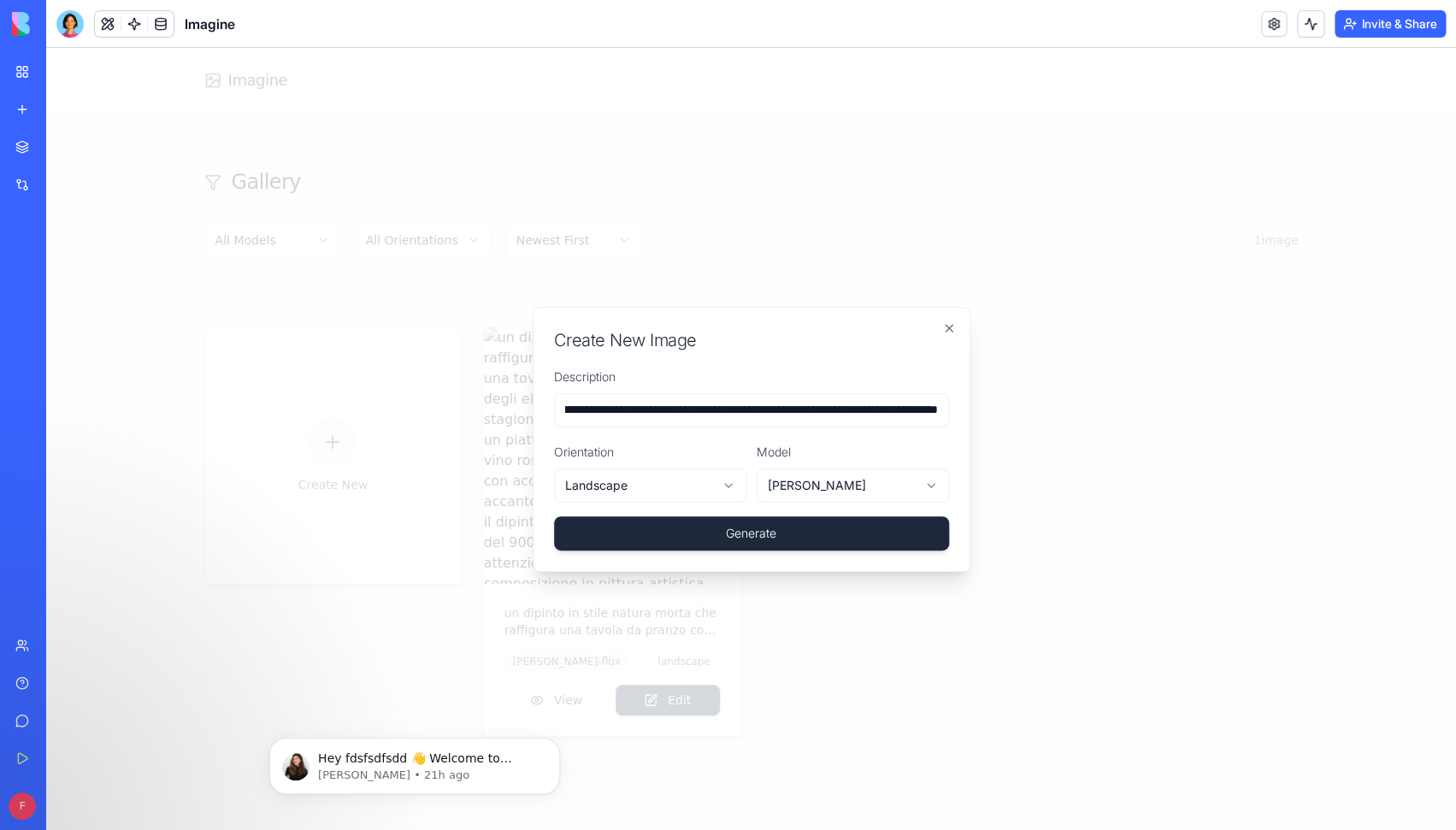
click at [786, 535] on button "Generate" at bounding box center [752, 534] width 395 height 34
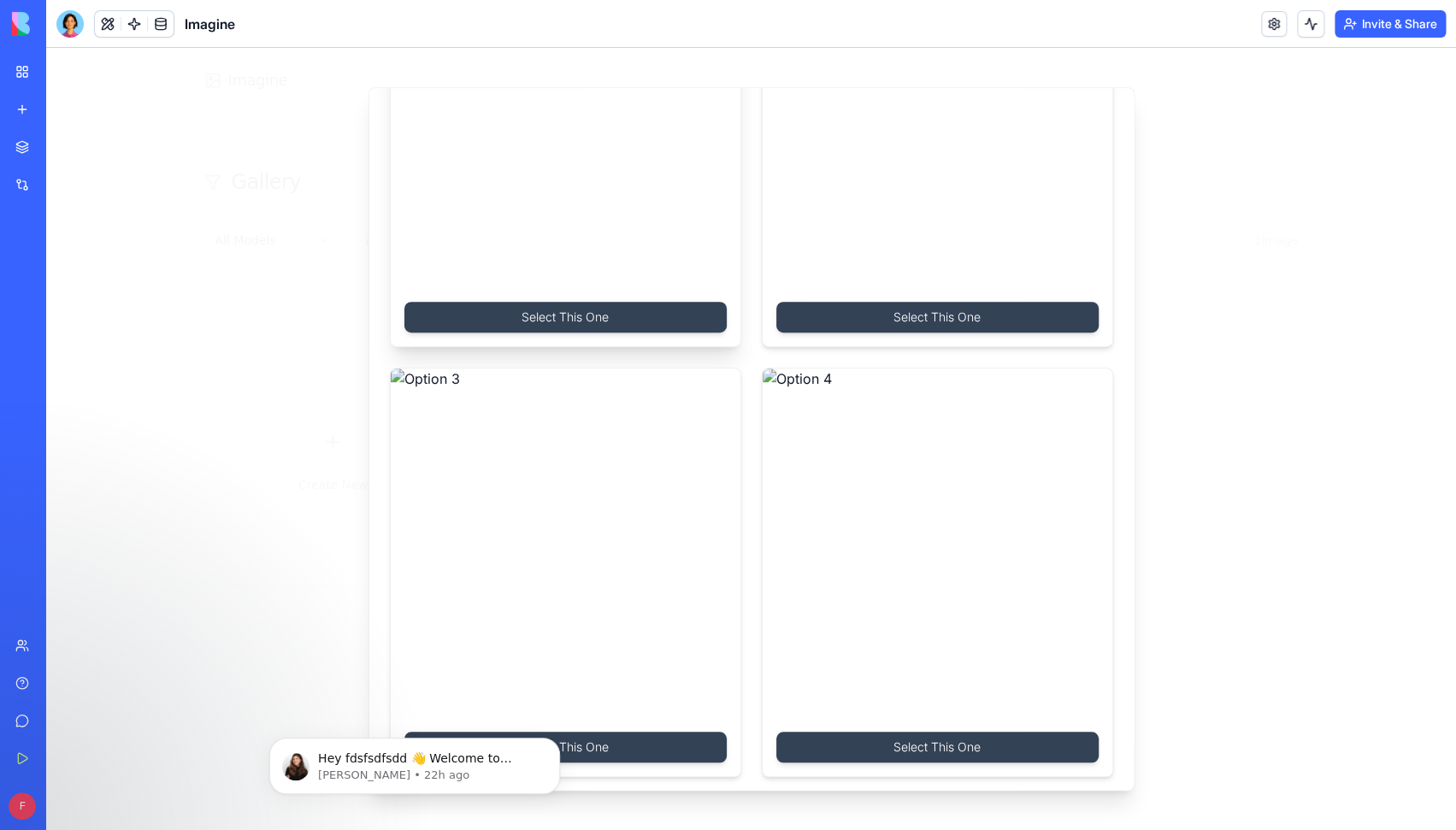
scroll to position [0, 0]
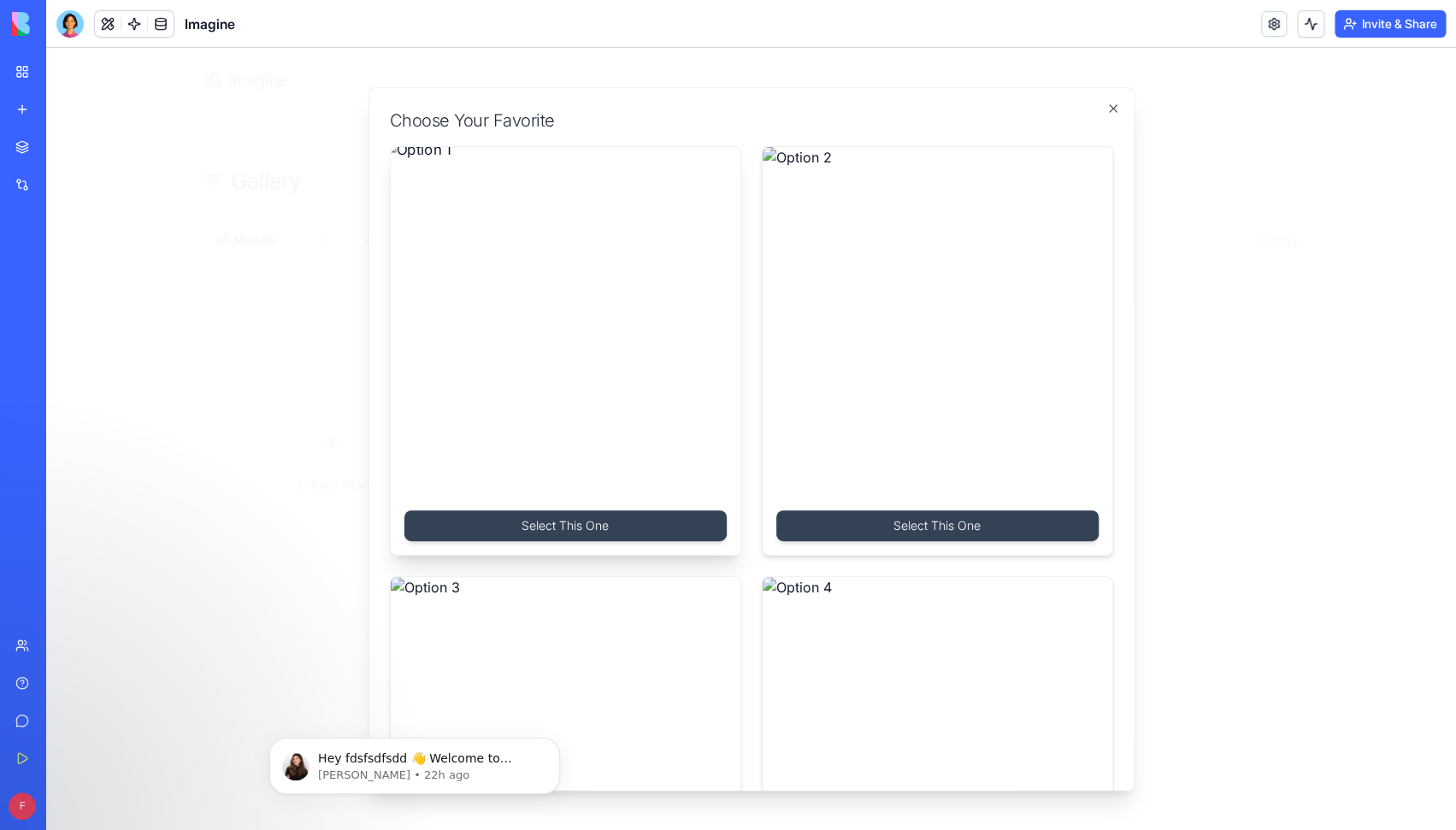
click at [658, 383] on img at bounding box center [565, 322] width 367 height 367
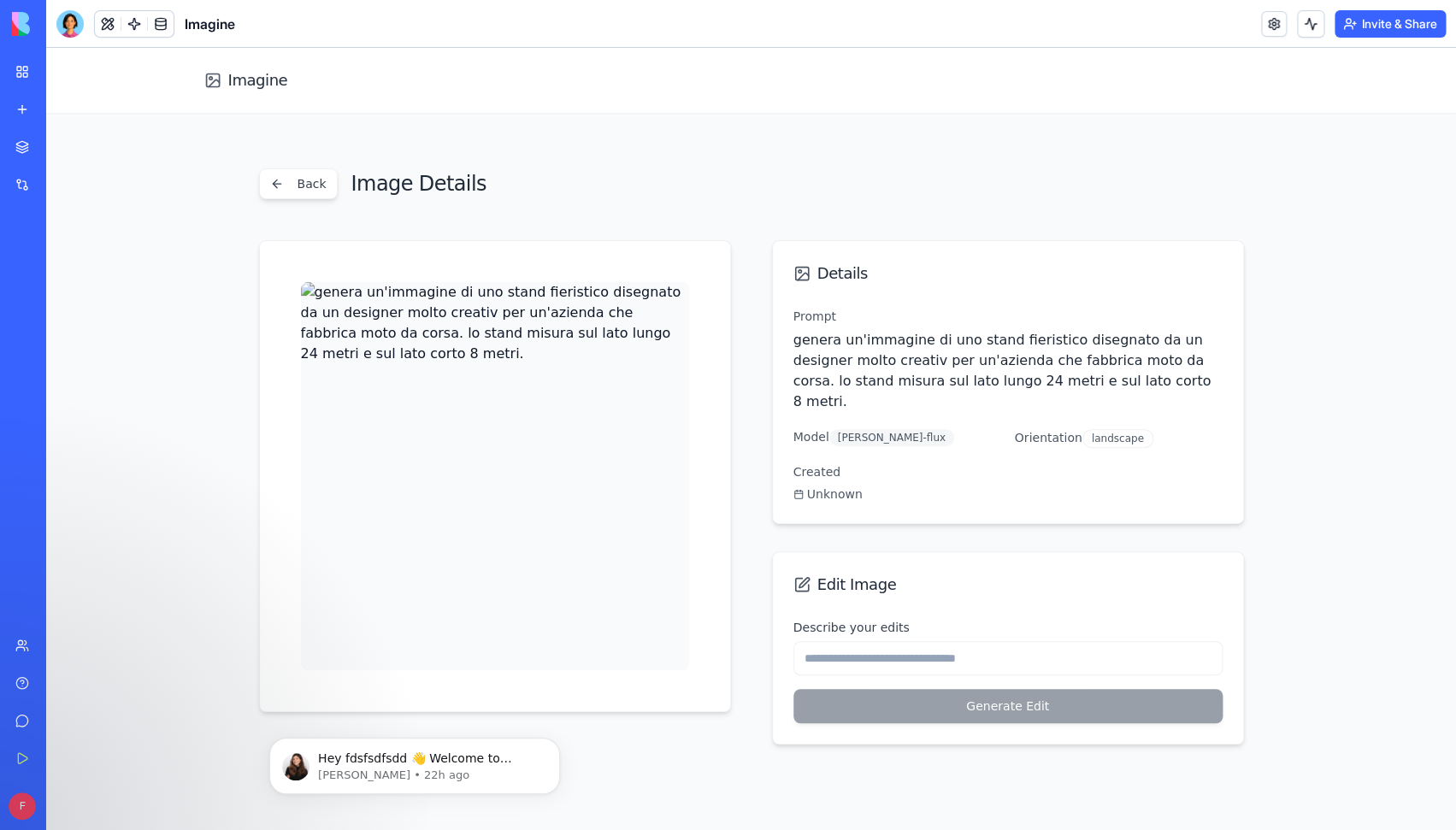
click at [454, 343] on img at bounding box center [495, 476] width 388 height 388
click at [546, 427] on img at bounding box center [495, 476] width 388 height 388
click at [284, 182] on button "Back" at bounding box center [298, 184] width 79 height 31
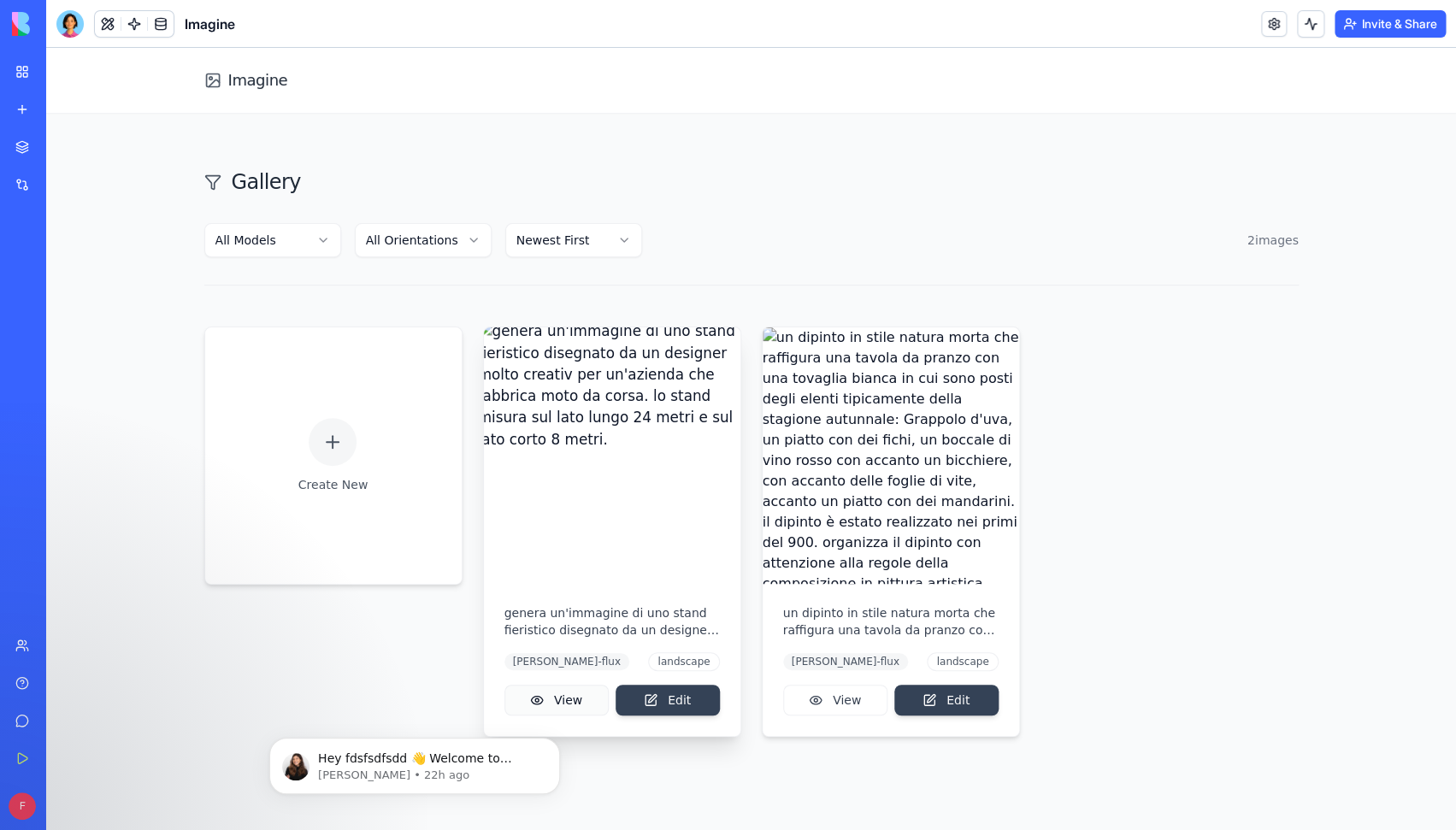
click at [570, 699] on button "View" at bounding box center [556, 700] width 104 height 31
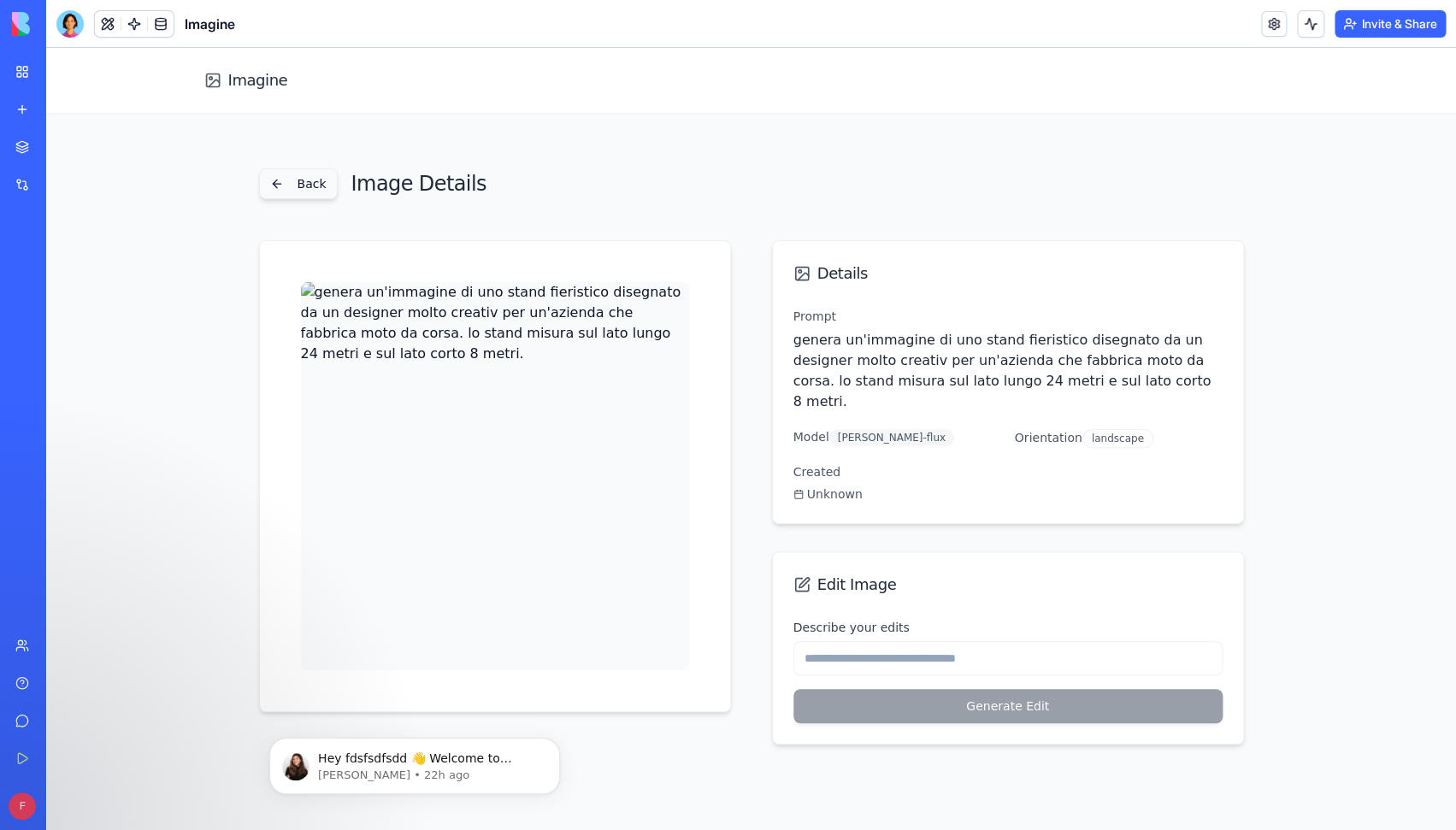
click at [296, 188] on button "Back" at bounding box center [298, 184] width 79 height 31
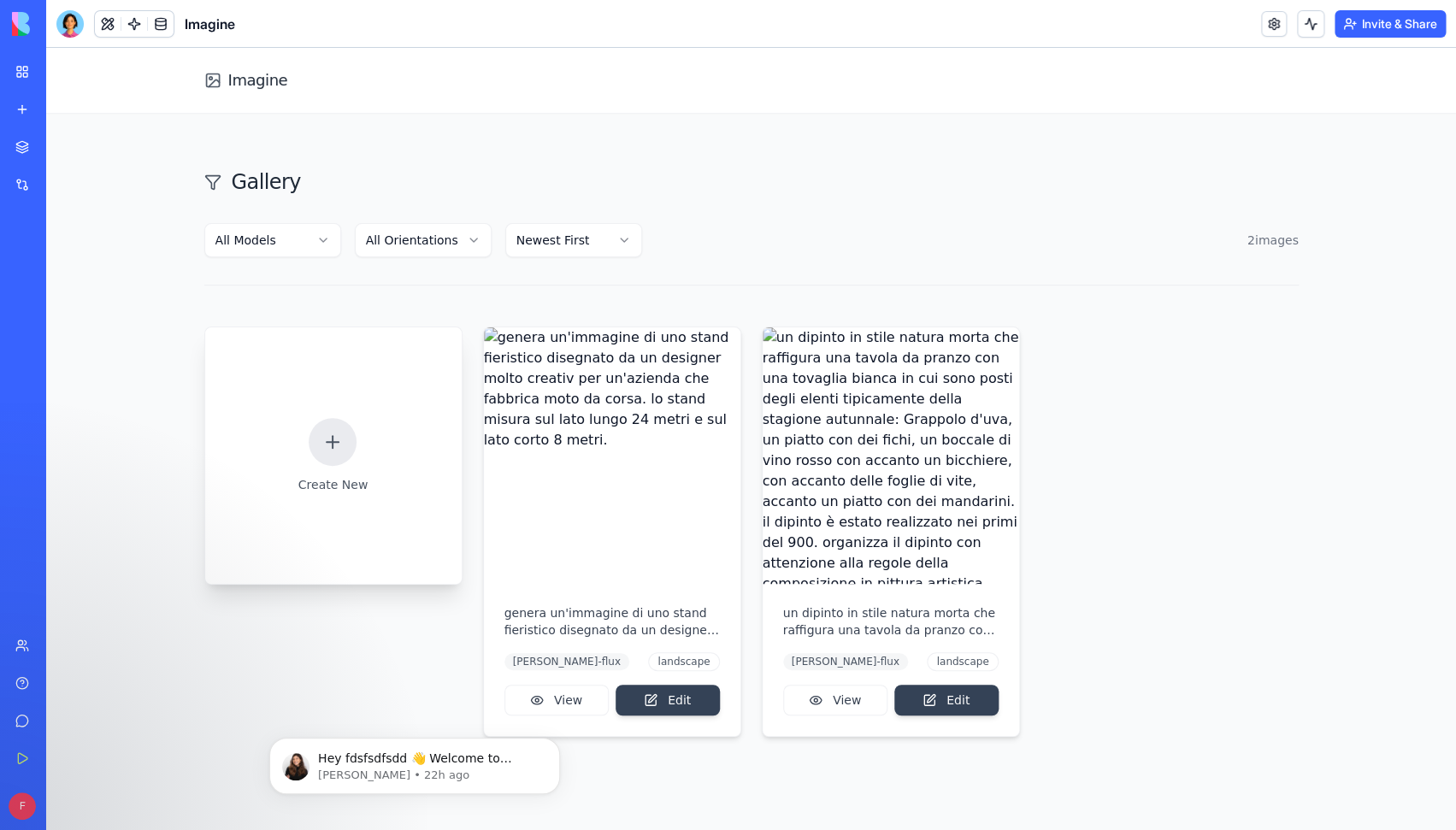
click at [328, 452] on icon at bounding box center [332, 442] width 21 height 21
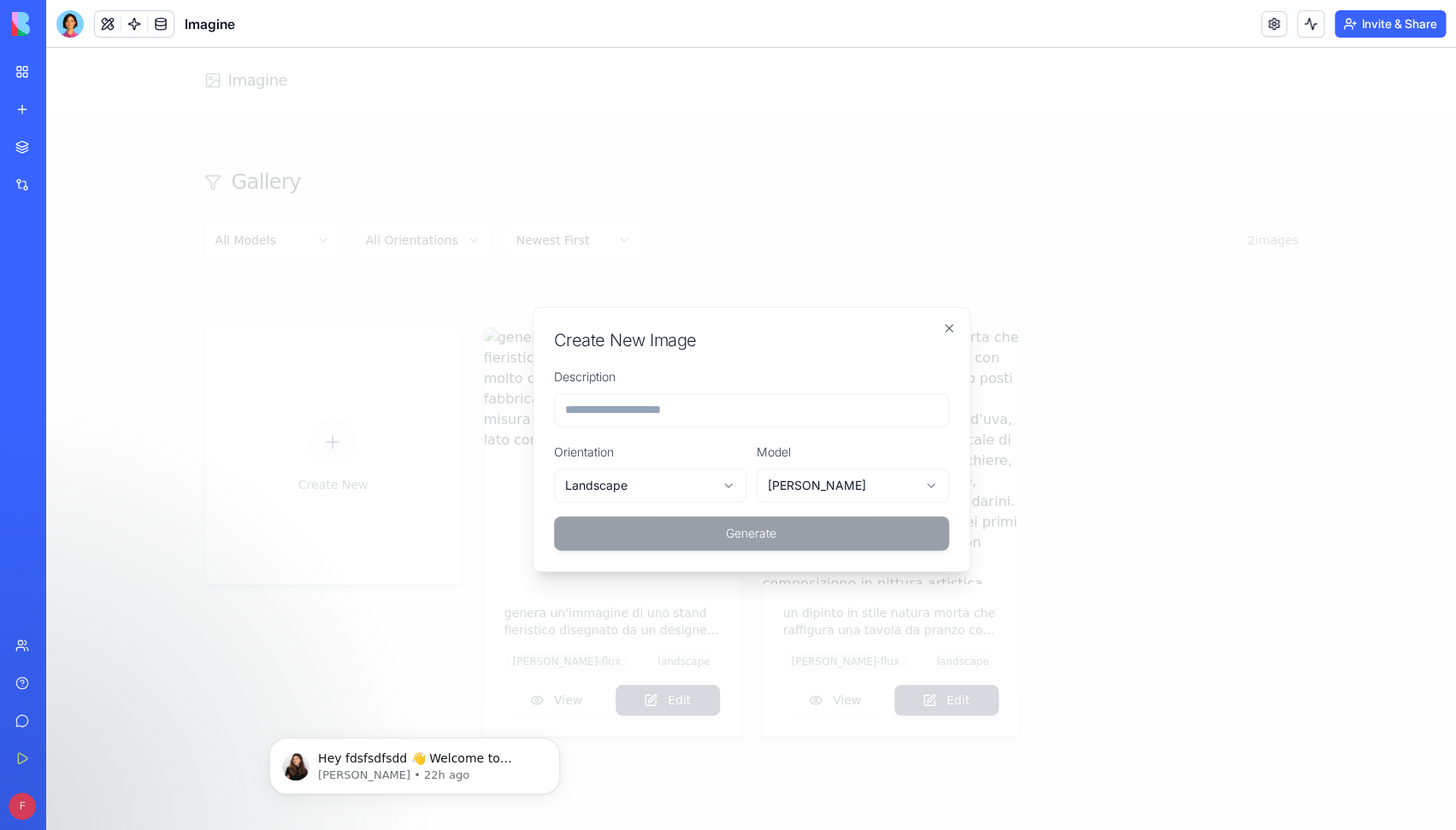
click at [253, 448] on div at bounding box center [751, 439] width 1410 height 782
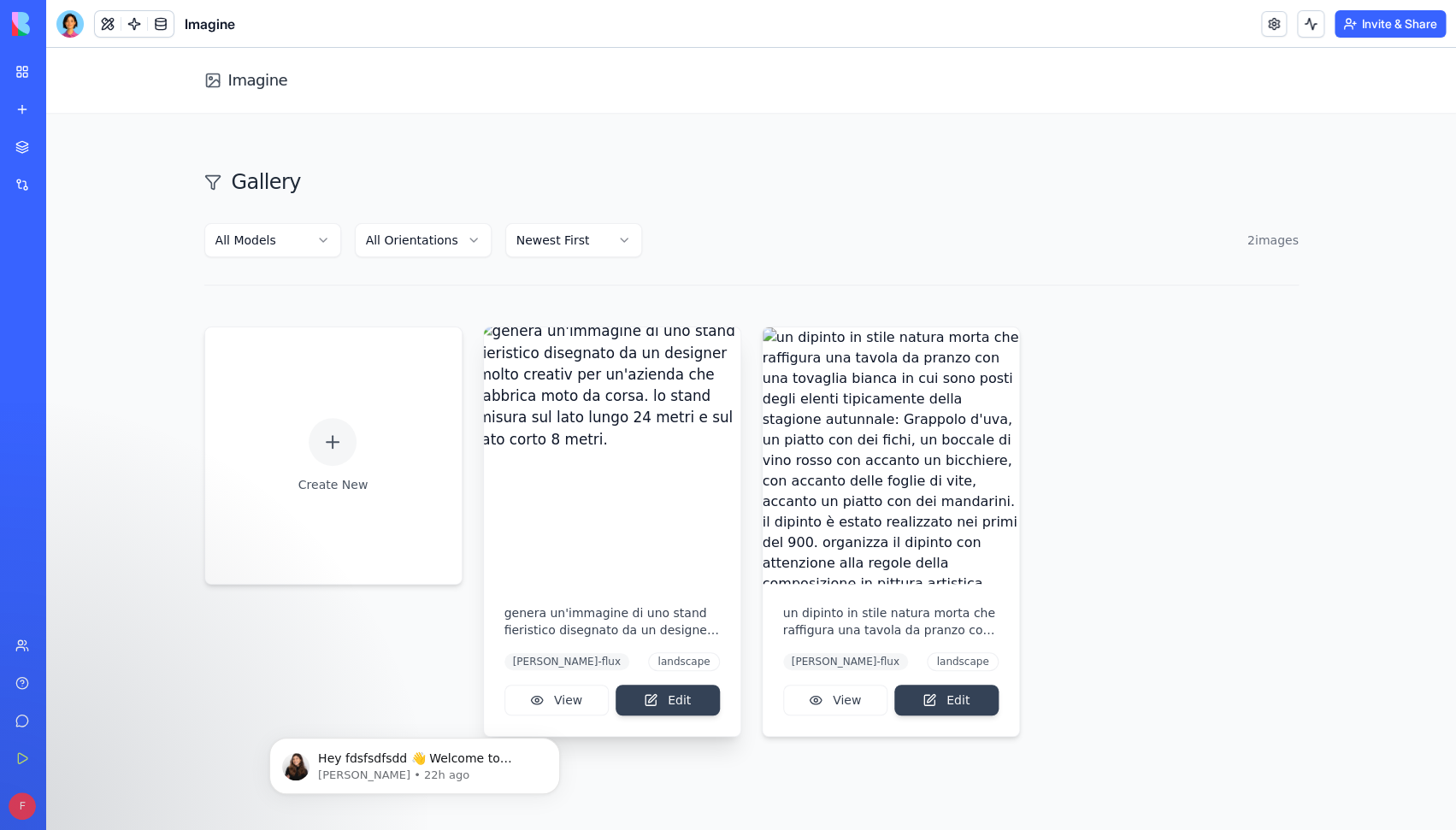
click at [568, 642] on div "genera un'immagine di uno stand fieristico disegnato da un designer molto creat…" at bounding box center [612, 660] width 256 height 152
click at [552, 706] on html "Hey fdsfsdfsdd 👋 Welcome to Blocks 🙌 I'm here if you have any questions! [PERSO…" at bounding box center [414, 705] width 342 height 7
click at [568, 697] on button "View" at bounding box center [556, 700] width 104 height 31
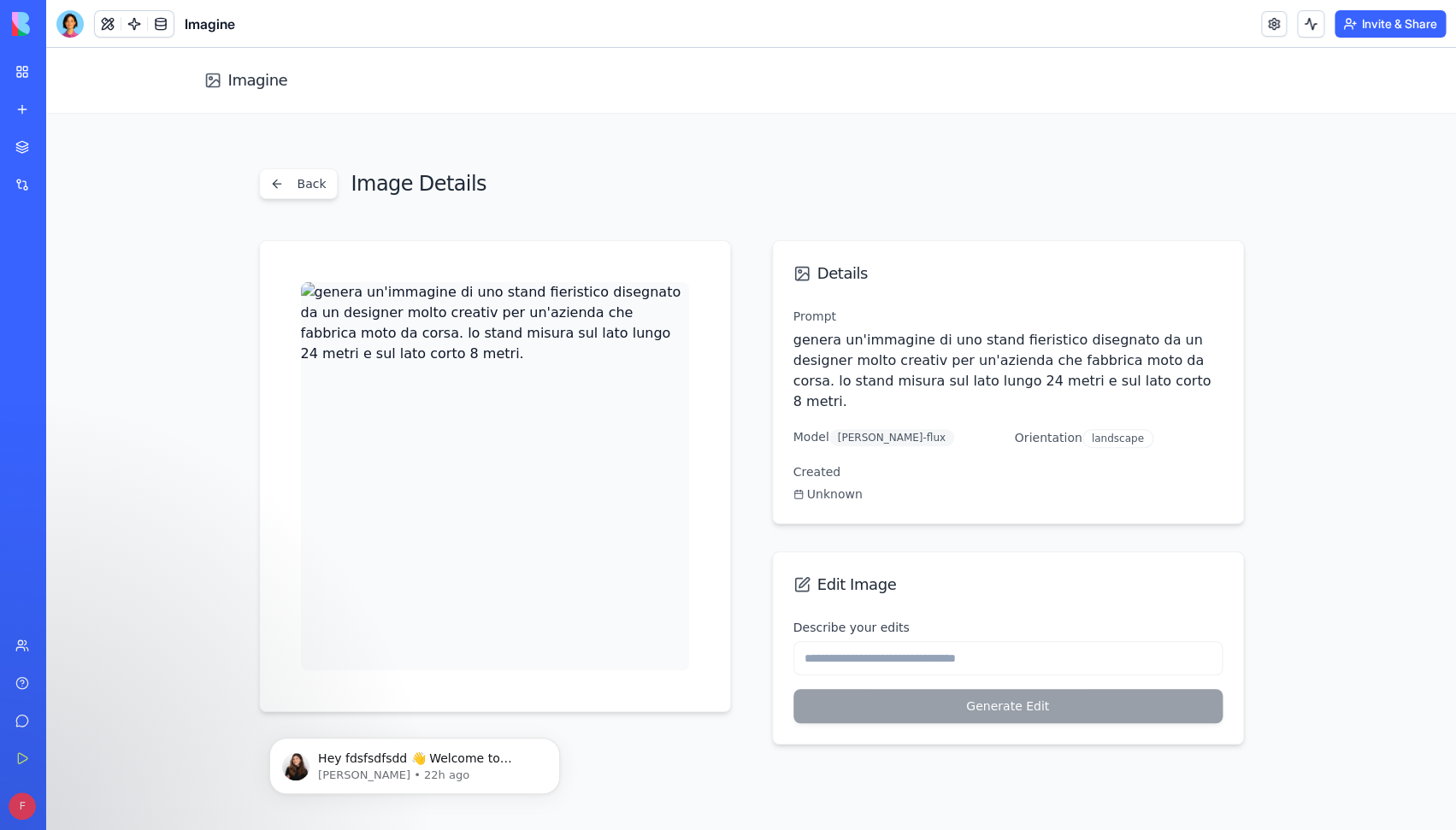
drag, startPoint x: 794, startPoint y: 341, endPoint x: 1161, endPoint y: 389, distance: 370.1
click at [1161, 389] on p "genera un'immagine di uno stand fieristico disegnato da un designer molto creat…" at bounding box center [1008, 371] width 429 height 82
copy p "genera un'immagine di uno stand fieristico disegnato da un designer molto creat…"
click at [322, 181] on button "Back" at bounding box center [298, 184] width 79 height 31
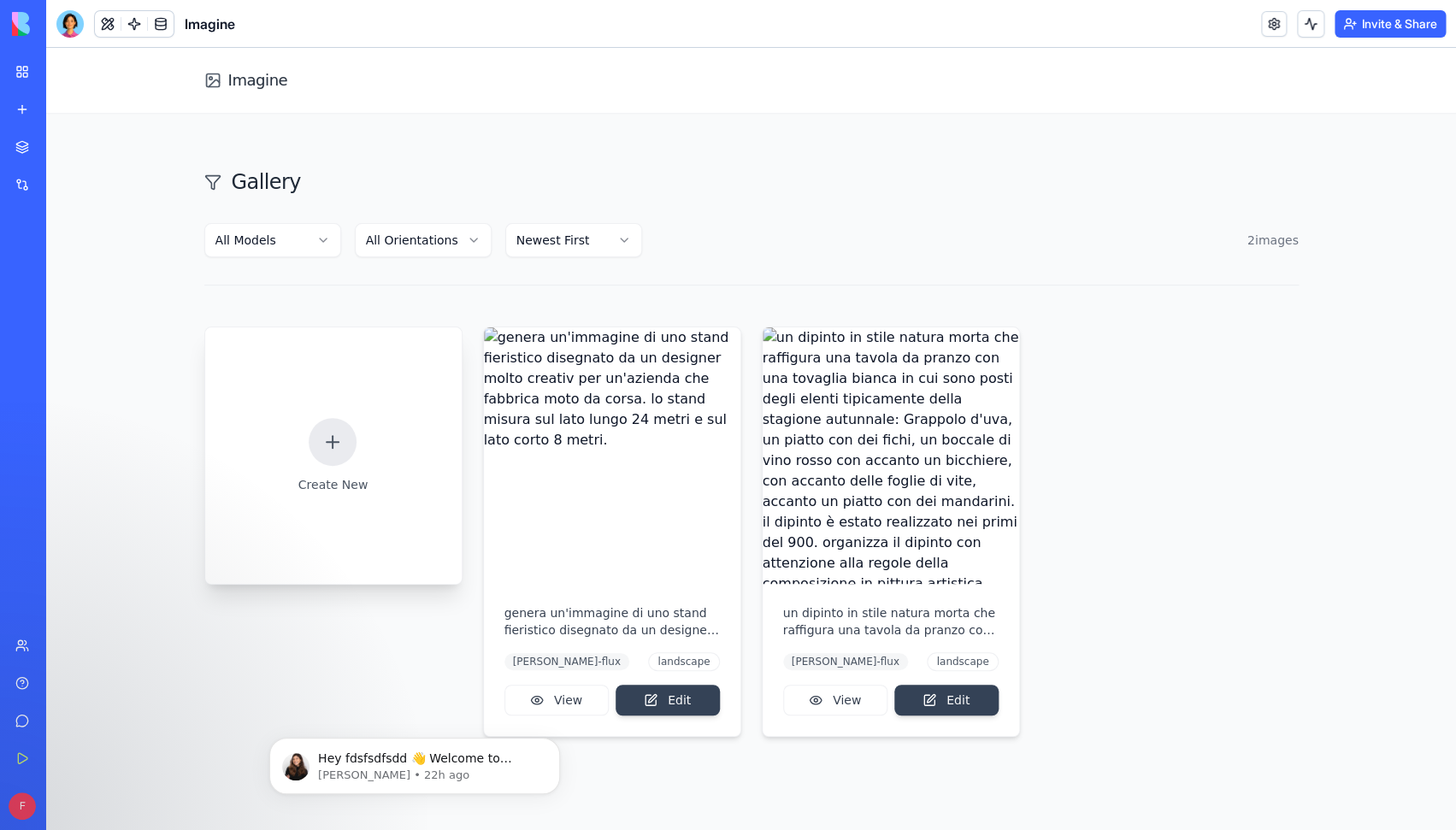
click at [351, 455] on div at bounding box center [332, 441] width 48 height 48
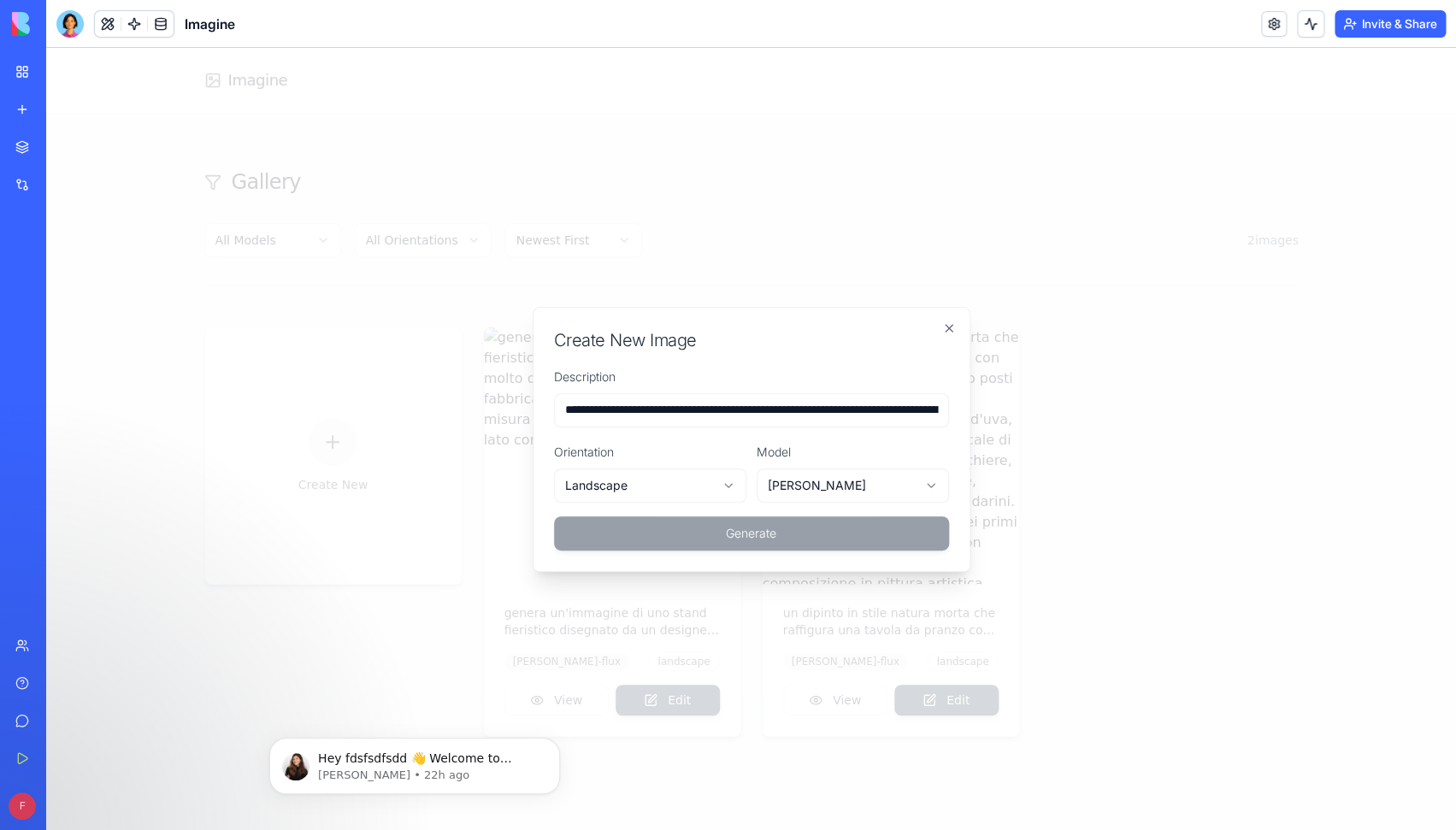
scroll to position [0, 696]
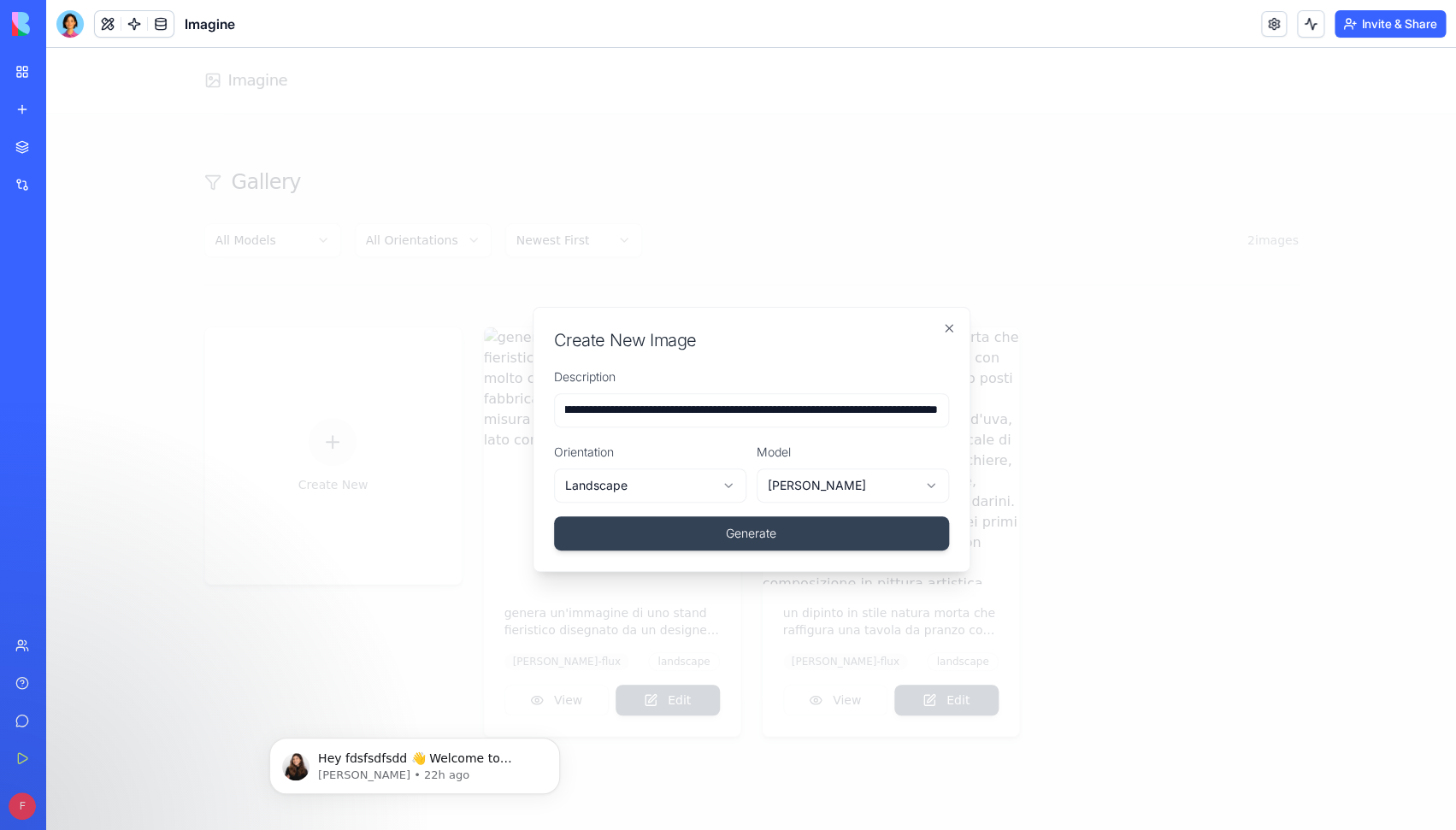
type input "**********"
click at [864, 492] on body "**********" at bounding box center [751, 439] width 1410 height 782
click at [831, 538] on button "Generate" at bounding box center [752, 534] width 395 height 34
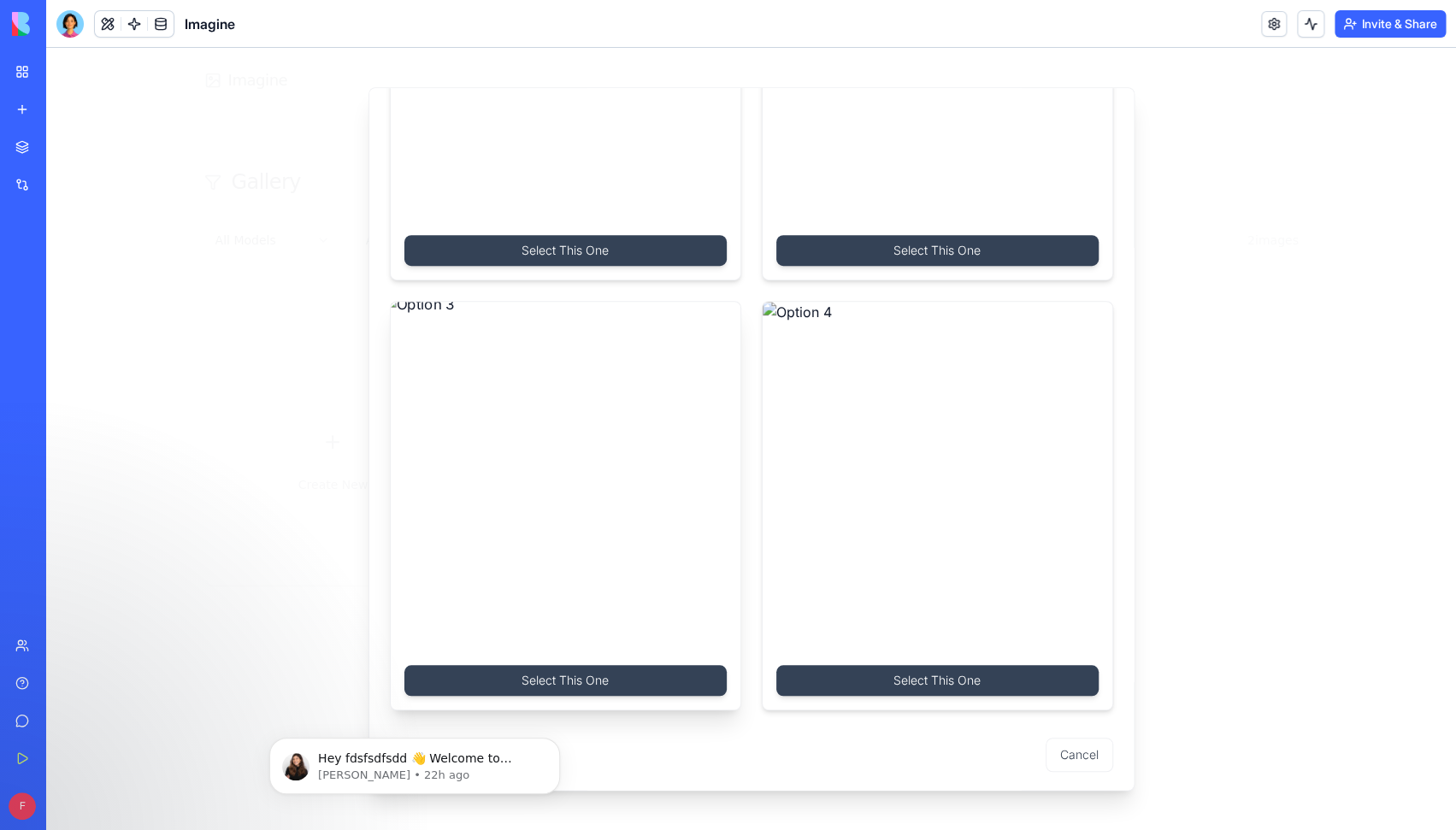
scroll to position [278, 0]
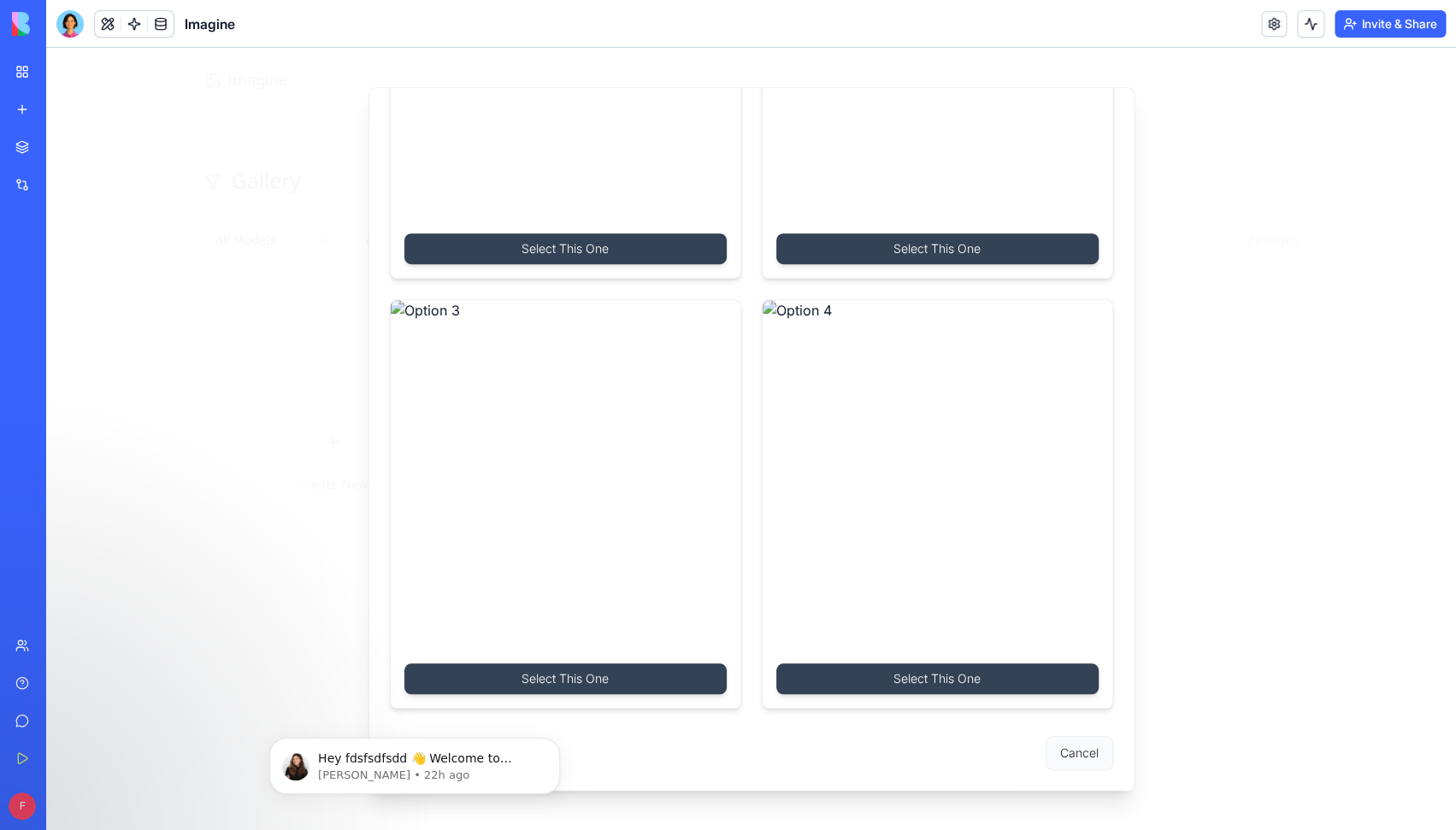
click at [1080, 745] on button "Cancel" at bounding box center [1080, 753] width 68 height 34
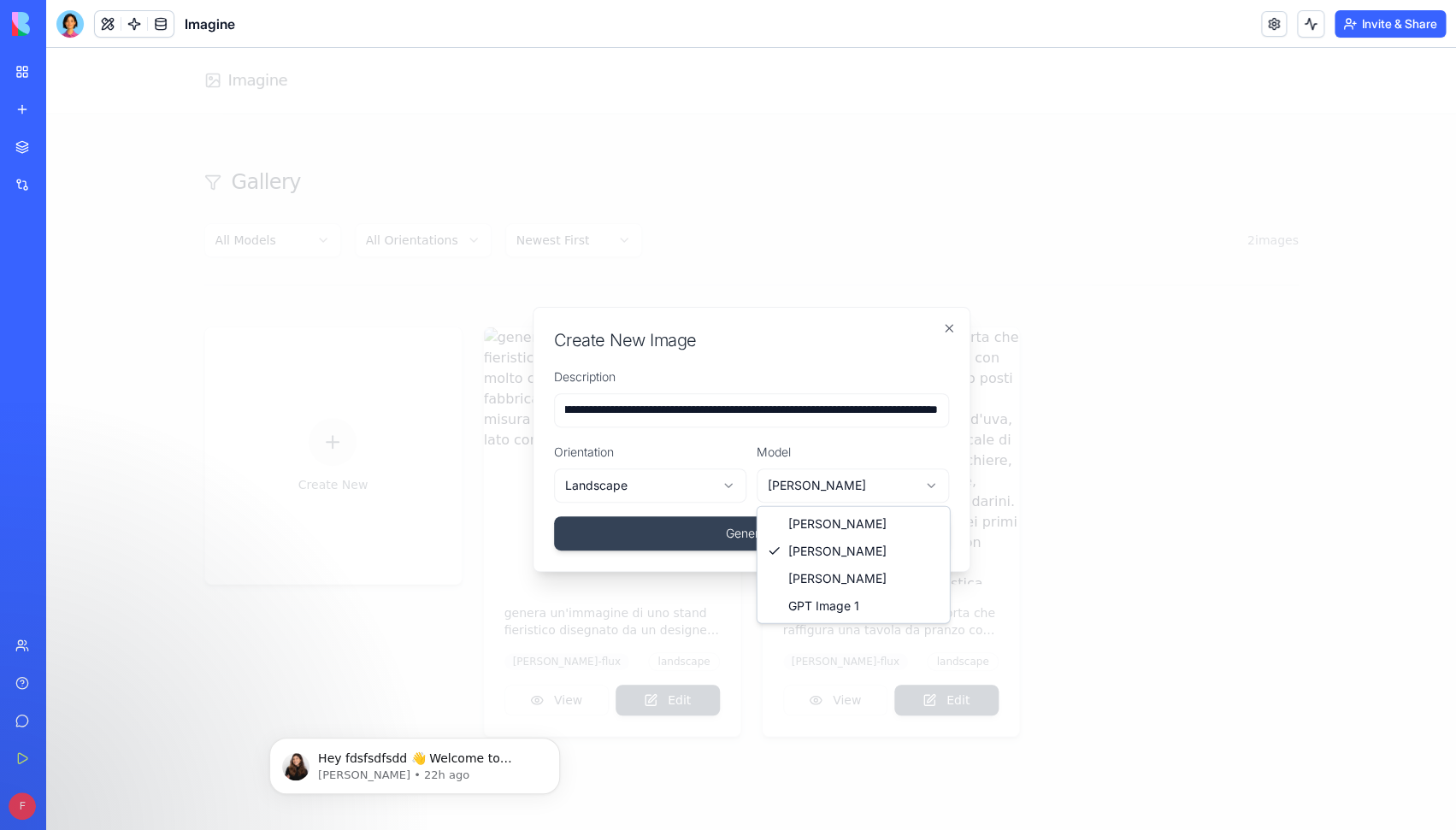
click at [920, 487] on body "**********" at bounding box center [751, 439] width 1410 height 782
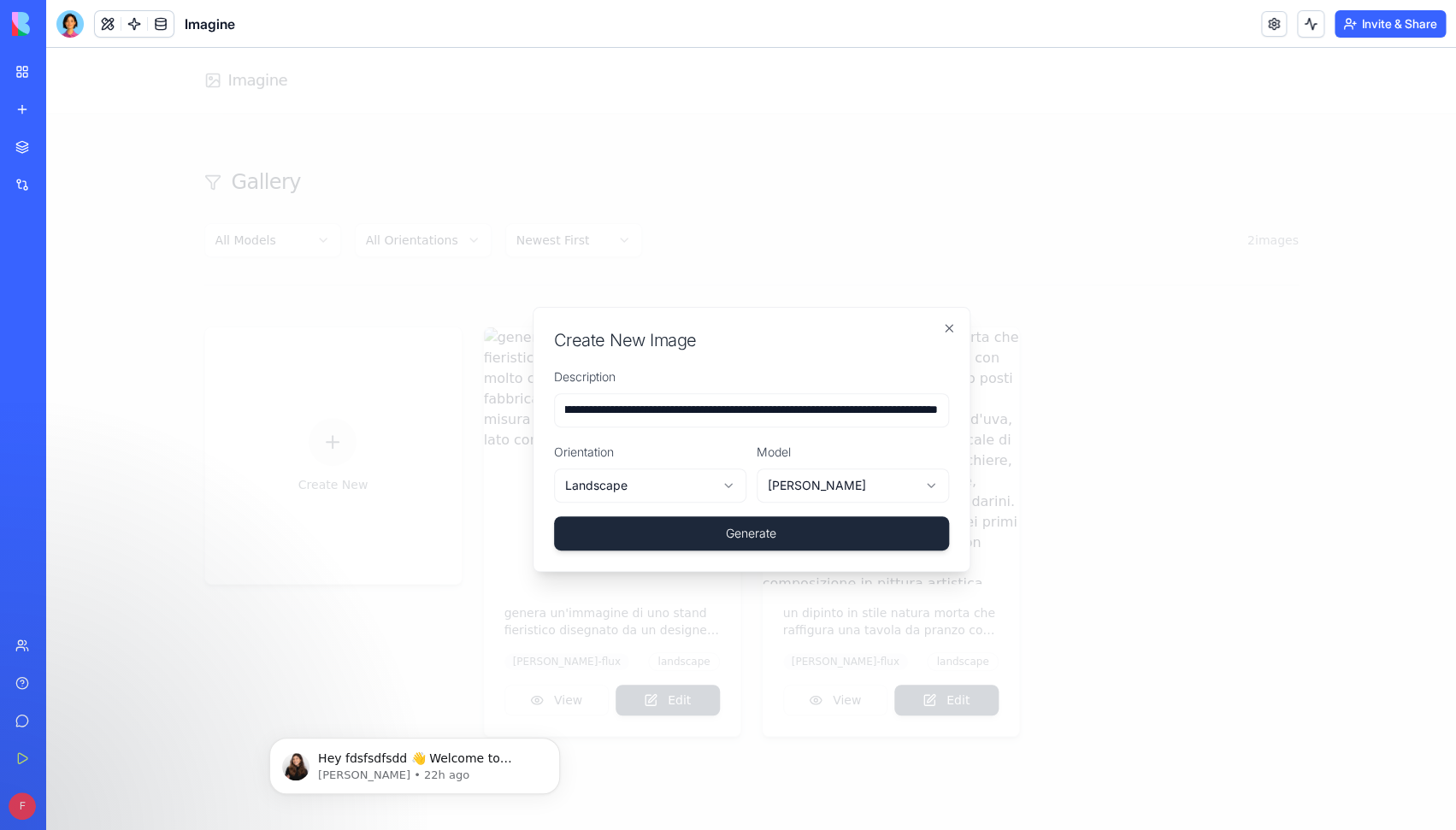
click at [872, 535] on button "Generate" at bounding box center [752, 534] width 395 height 34
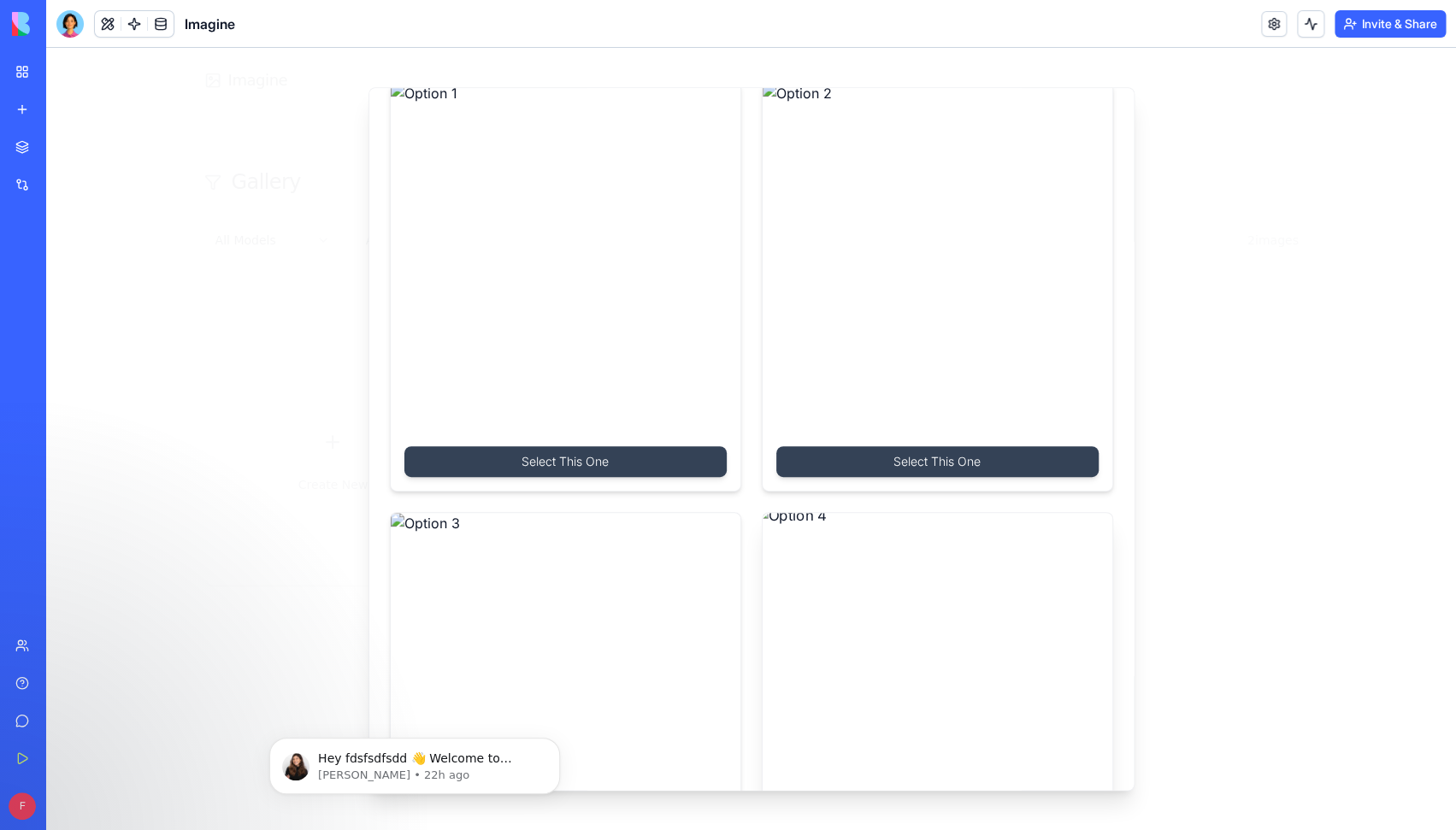
scroll to position [60, 0]
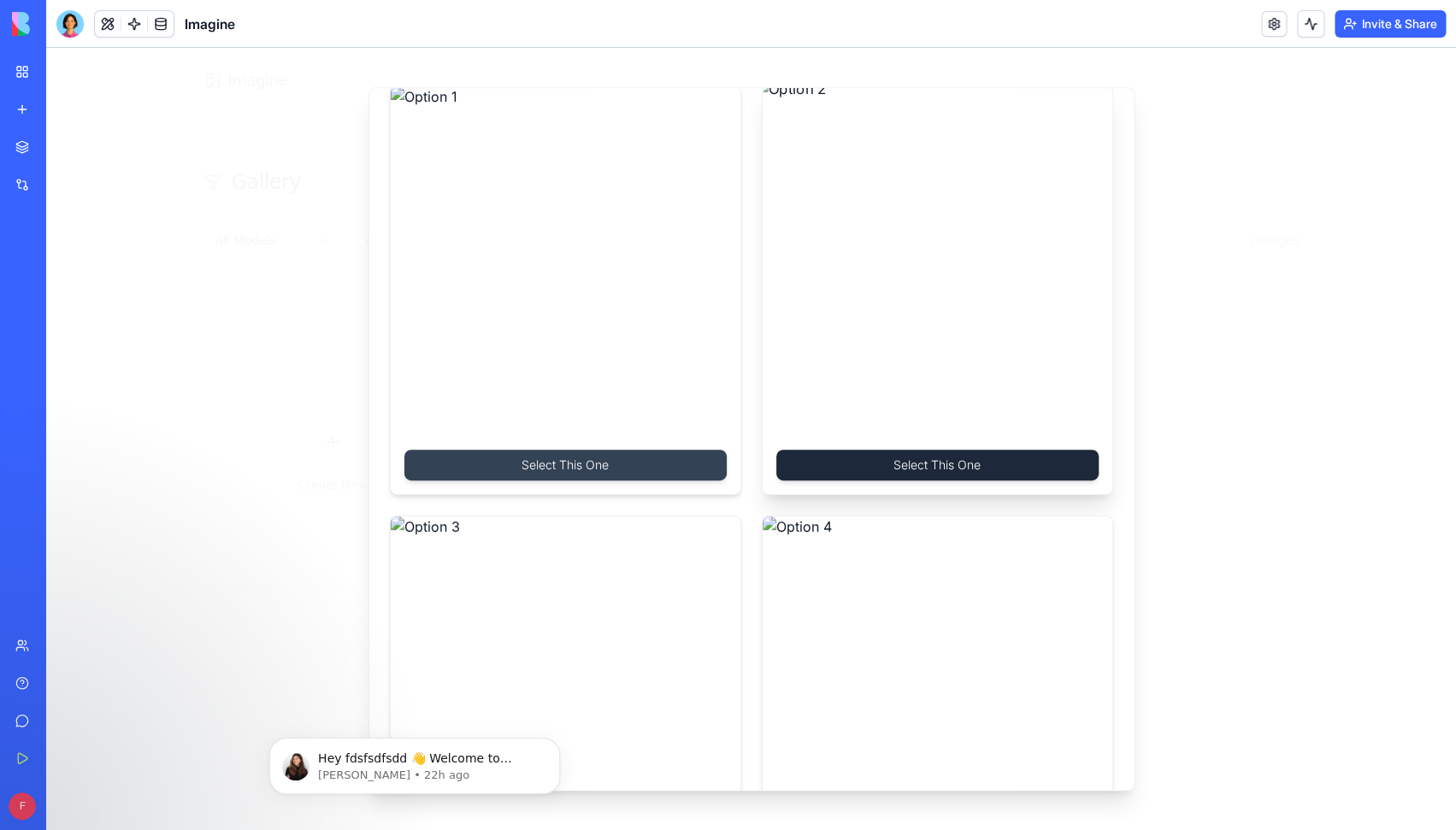
click at [927, 471] on button "Select This One" at bounding box center [937, 465] width 322 height 31
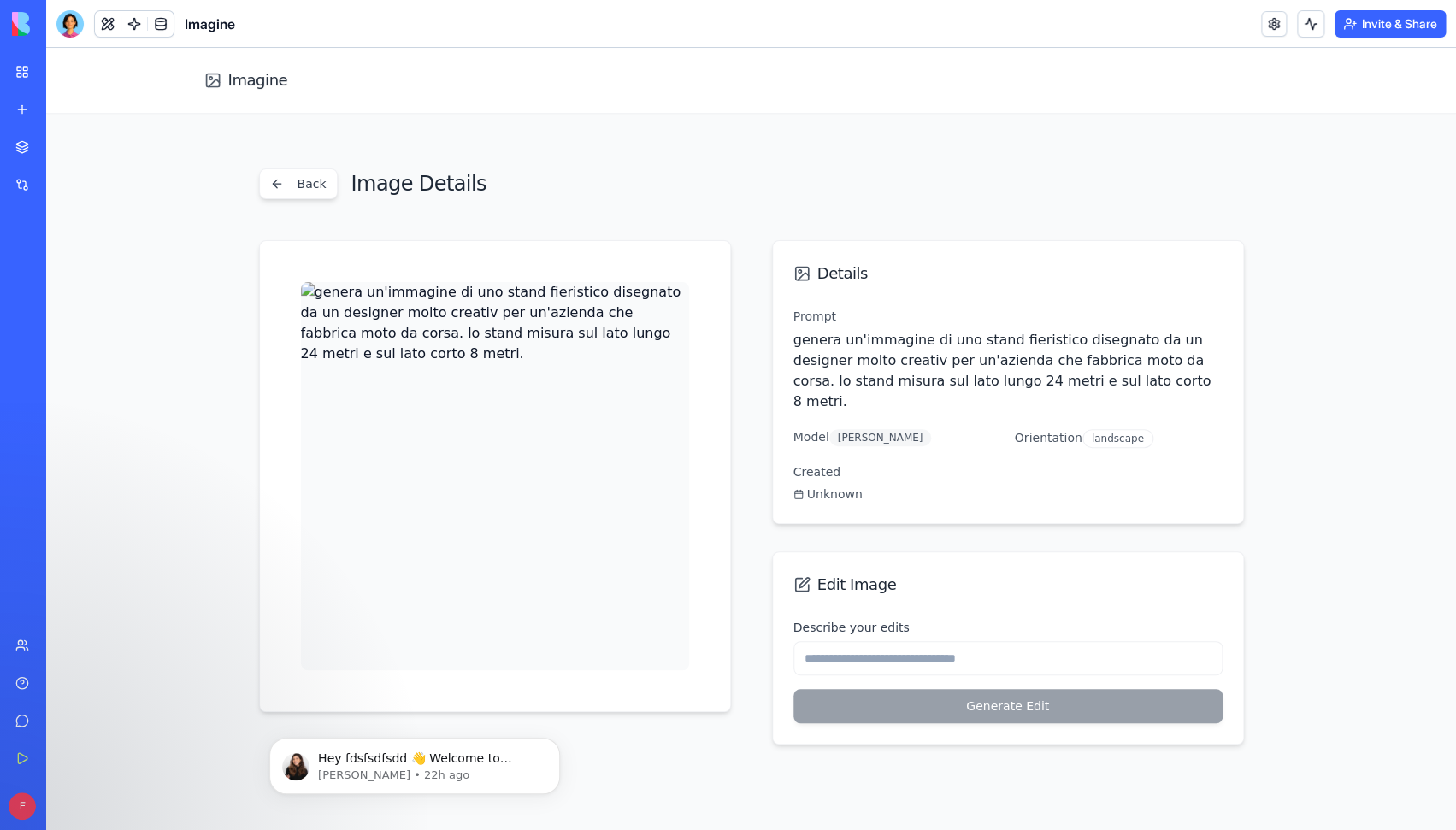
click at [835, 194] on div "Back Image Details" at bounding box center [751, 184] width 984 height 31
